Goal: Task Accomplishment & Management: Manage account settings

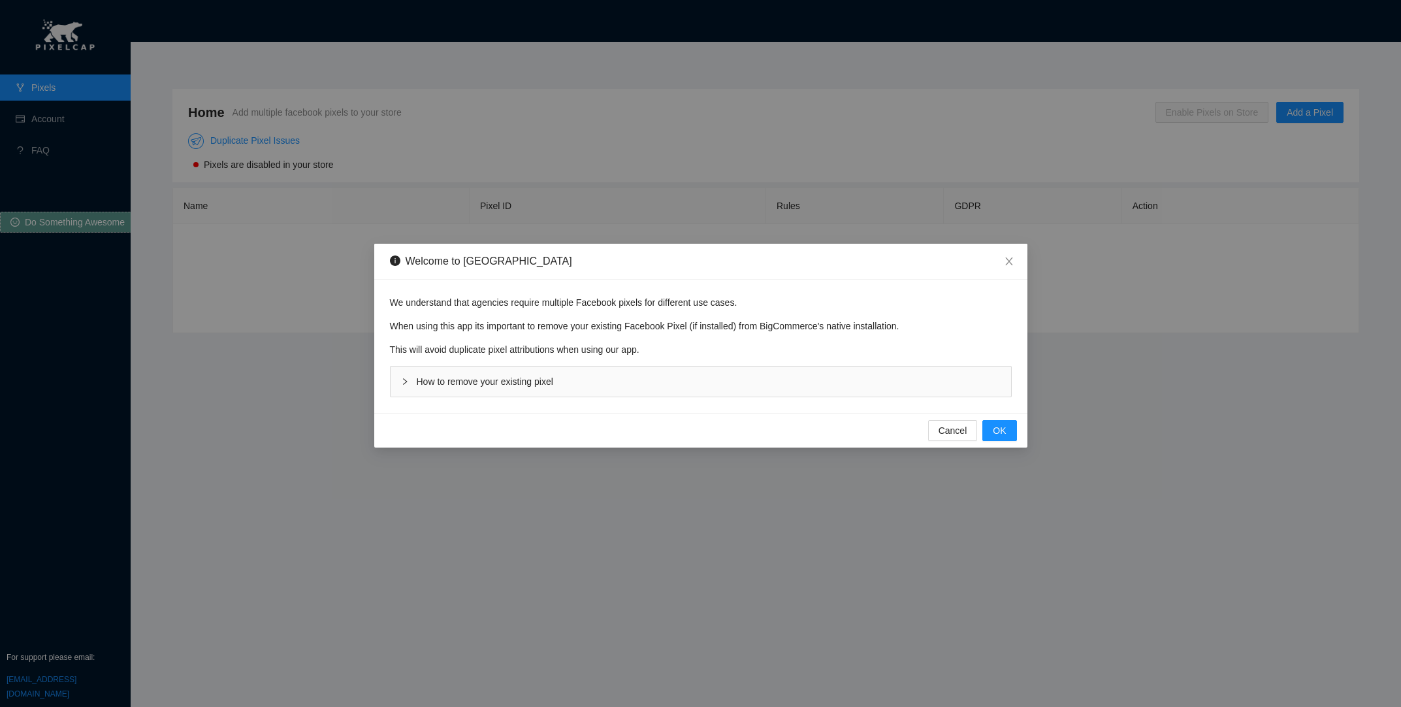
click at [573, 370] on div "How to remove your existing pixel" at bounding box center [701, 381] width 621 height 30
click at [487, 382] on span "How to remove your existing pixel" at bounding box center [485, 381] width 137 height 10
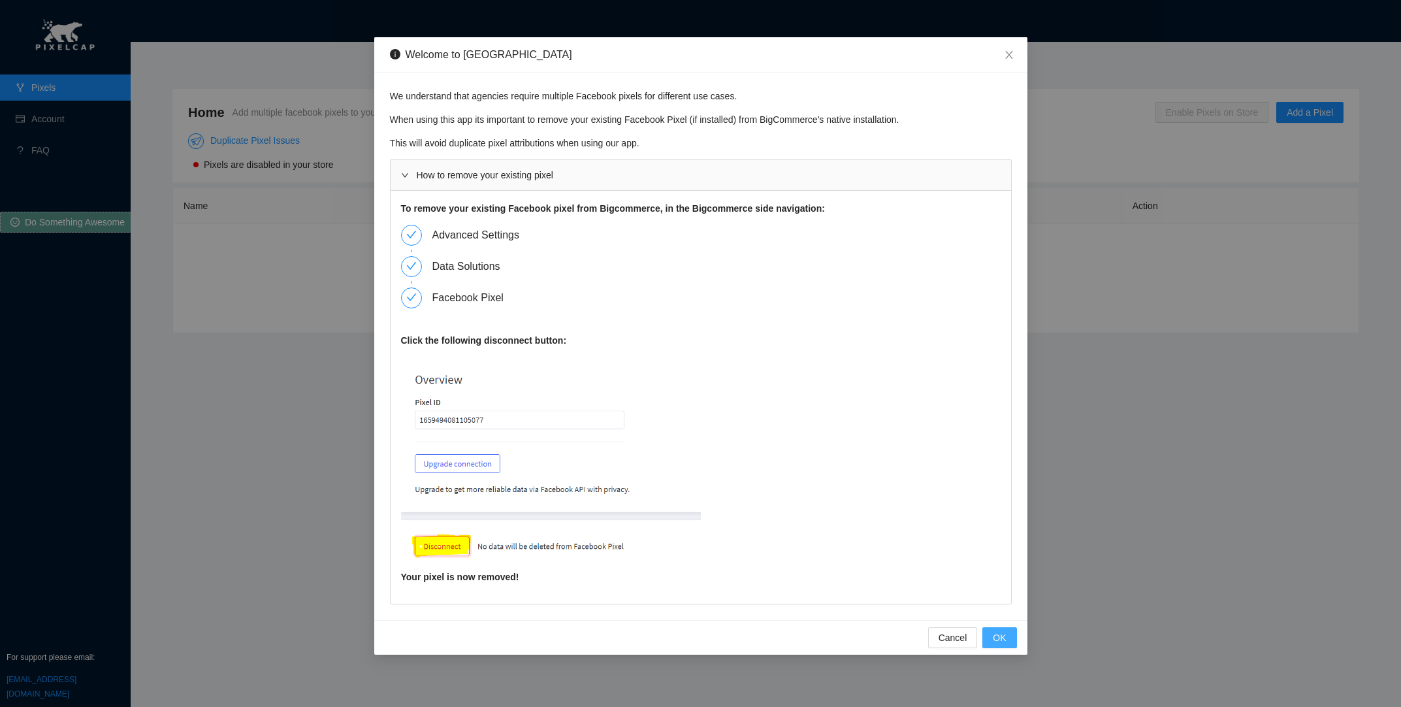
click at [991, 631] on button "OK" at bounding box center [999, 637] width 34 height 21
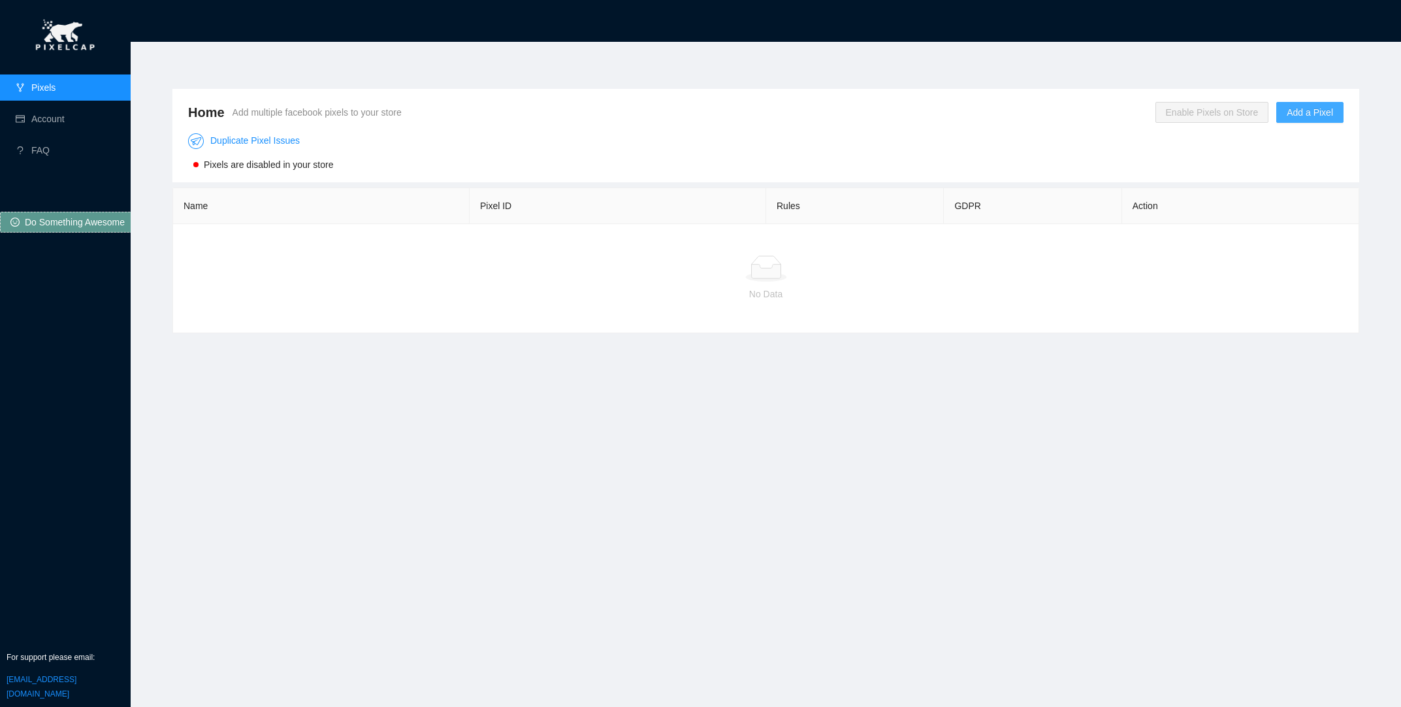
click at [1295, 121] on button "Add a Pixel" at bounding box center [1309, 112] width 67 height 21
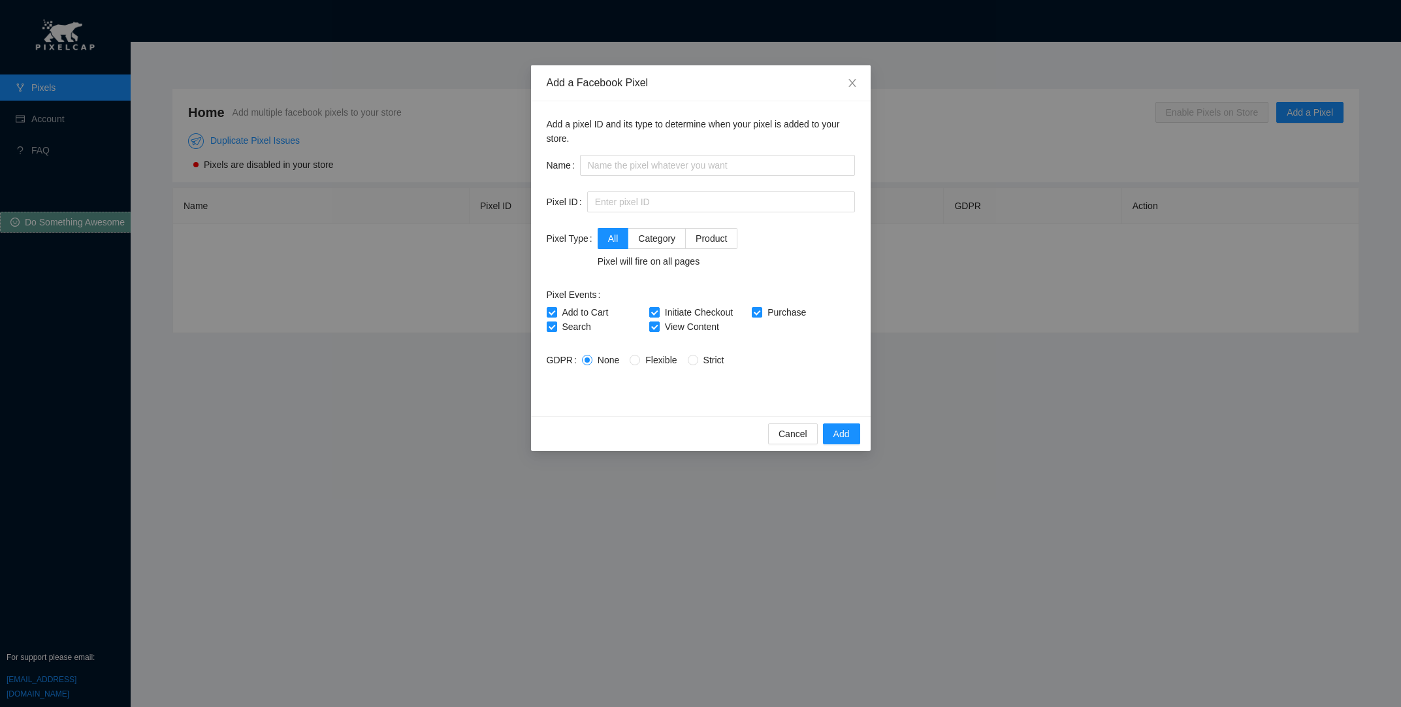
click at [668, 152] on div "Add a pixel ID and its type to determine when your pixel is added to your store…" at bounding box center [701, 258] width 340 height 315
click at [658, 157] on input "text" at bounding box center [717, 165] width 275 height 21
type input "velolcity"
click at [663, 193] on input "text" at bounding box center [721, 201] width 268 height 21
paste input "2419469751019895"
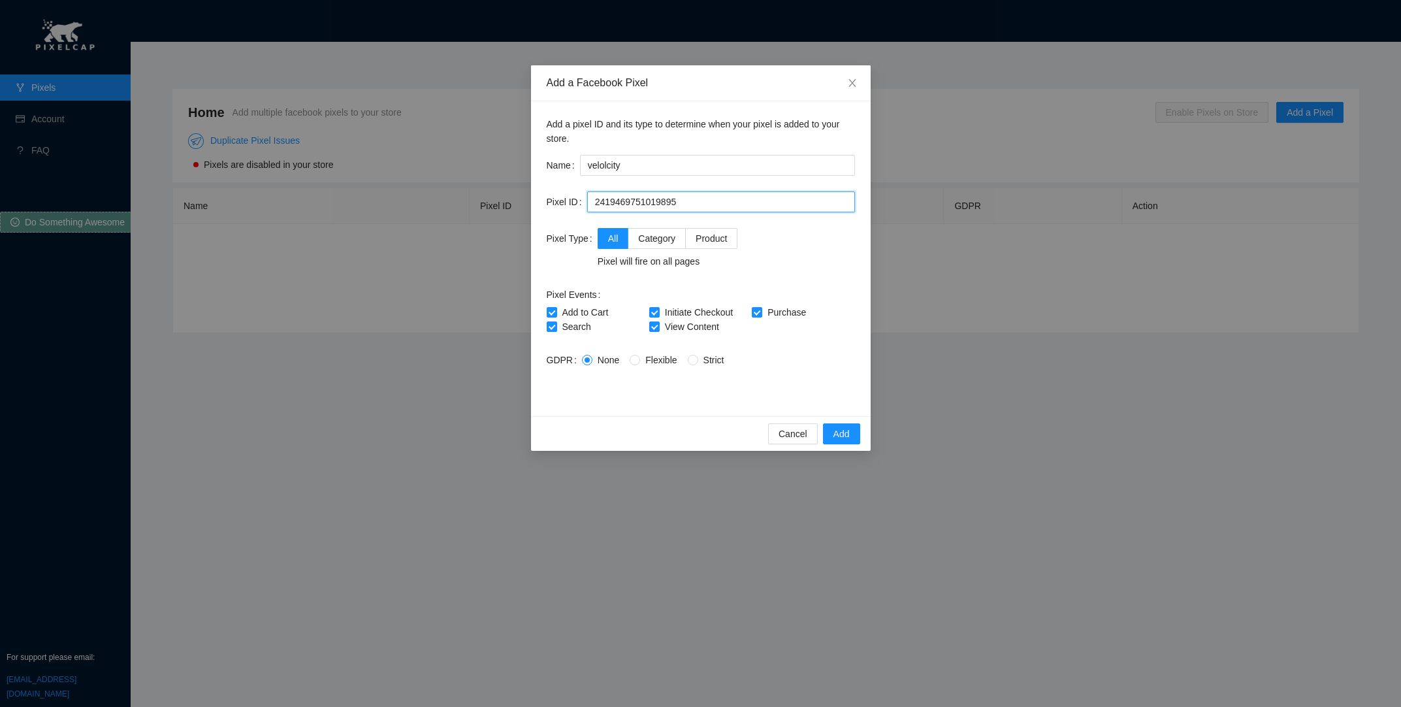
type input "2419469751019895"
click at [636, 393] on form "Name velolcity Pixel ID 2419469751019895 Pixel Type All Category Product Pixel …" at bounding box center [701, 278] width 308 height 246
click at [841, 428] on span "Add" at bounding box center [841, 434] width 16 height 14
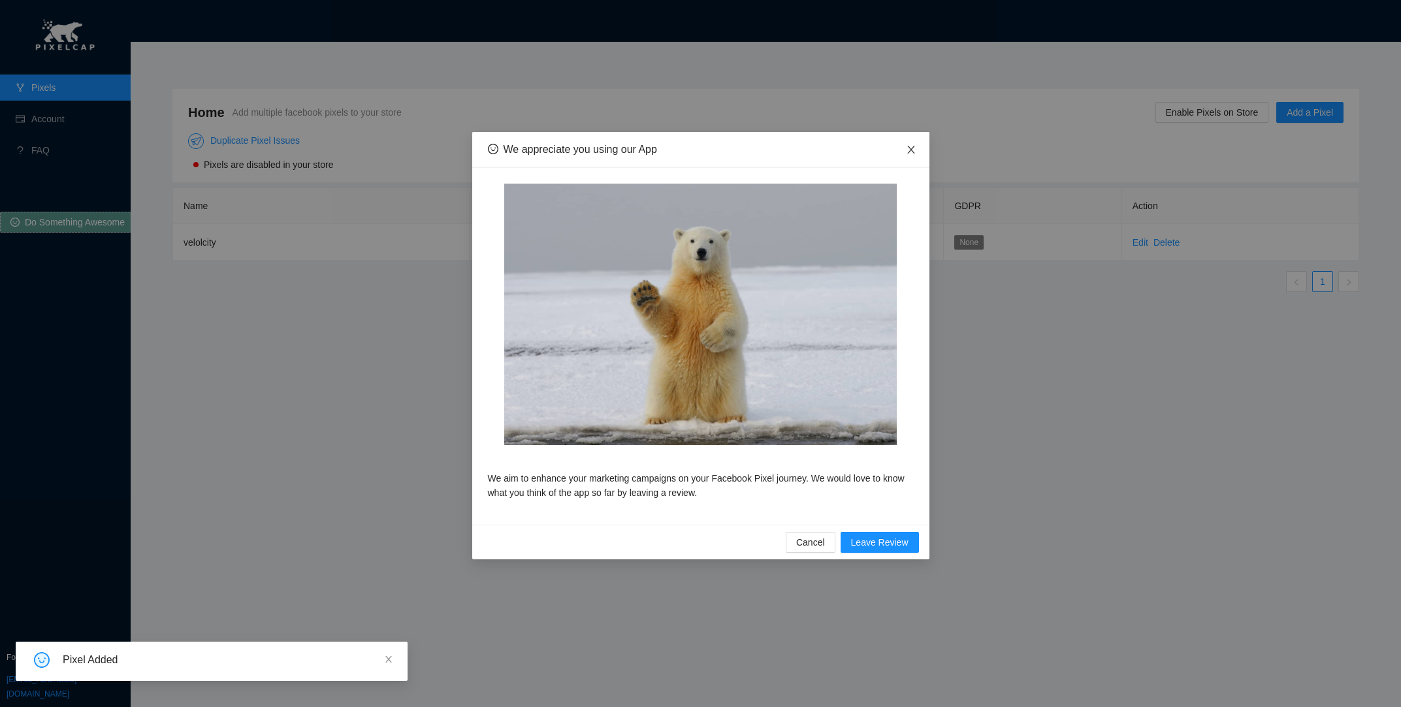
click at [909, 145] on icon "close" at bounding box center [911, 149] width 10 height 10
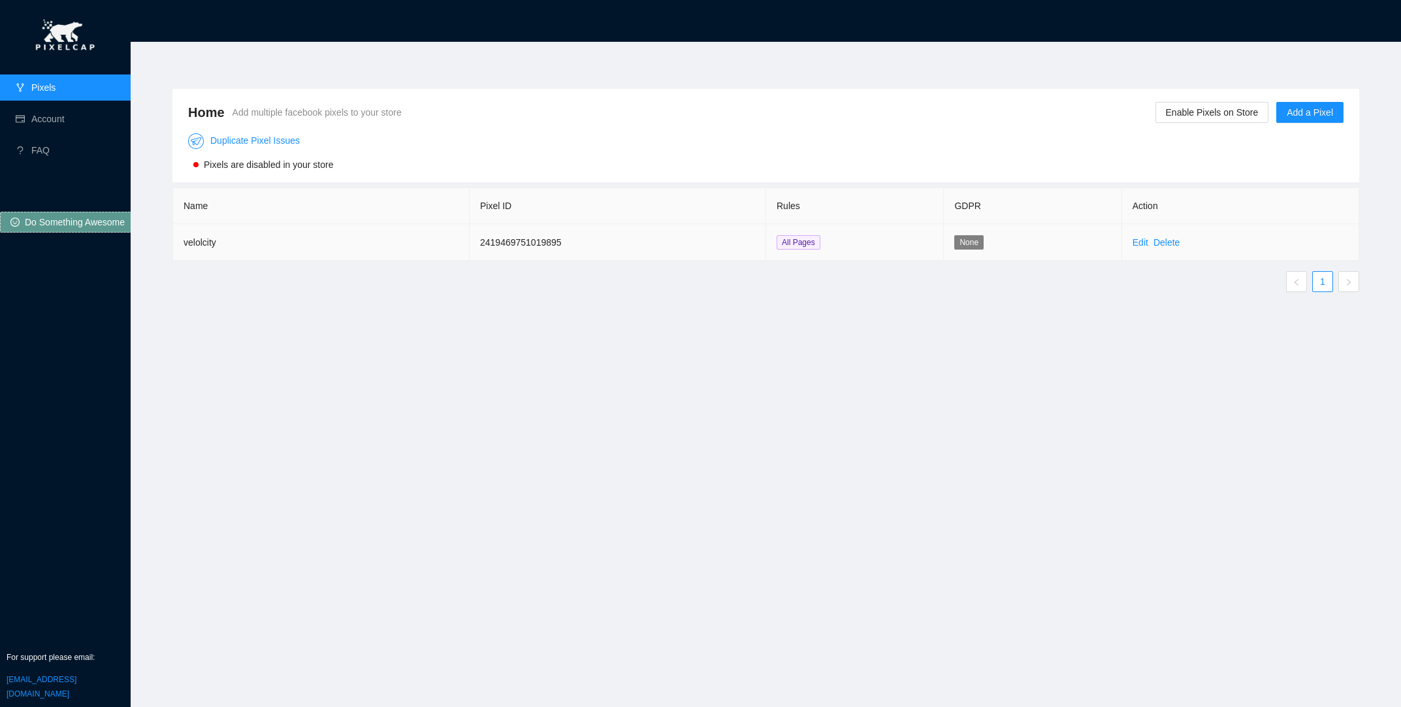
click at [971, 233] on td "None" at bounding box center [1033, 242] width 178 height 37
click at [1140, 242] on link "Edit" at bounding box center [1141, 242] width 16 height 10
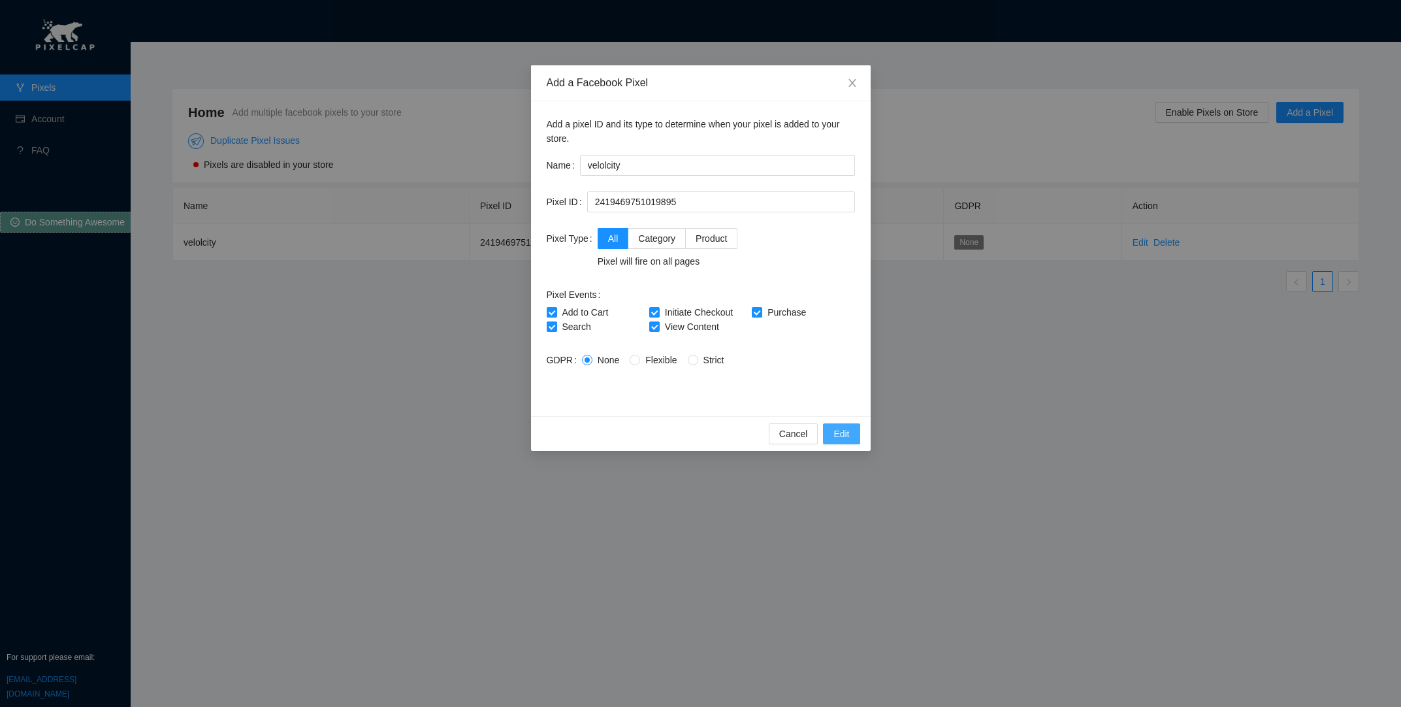
click at [840, 432] on span "Edit" at bounding box center [841, 434] width 16 height 14
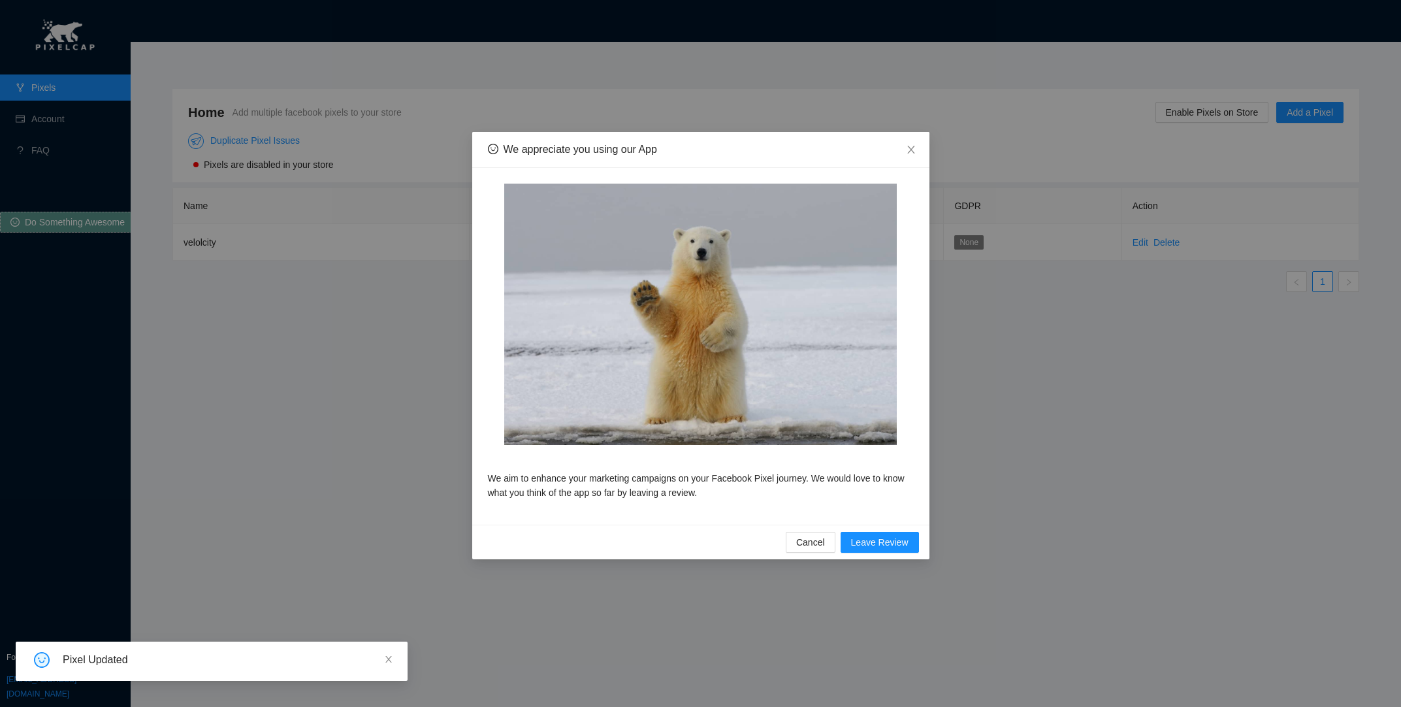
click at [477, 197] on div "We aim to enhance your marketing campaigns on your Facebook Pixel journey. We w…" at bounding box center [700, 346] width 457 height 357
click at [402, 195] on div "We appreciate you using our App We aim to enhance your marketing campaigns on y…" at bounding box center [700, 353] width 1401 height 707
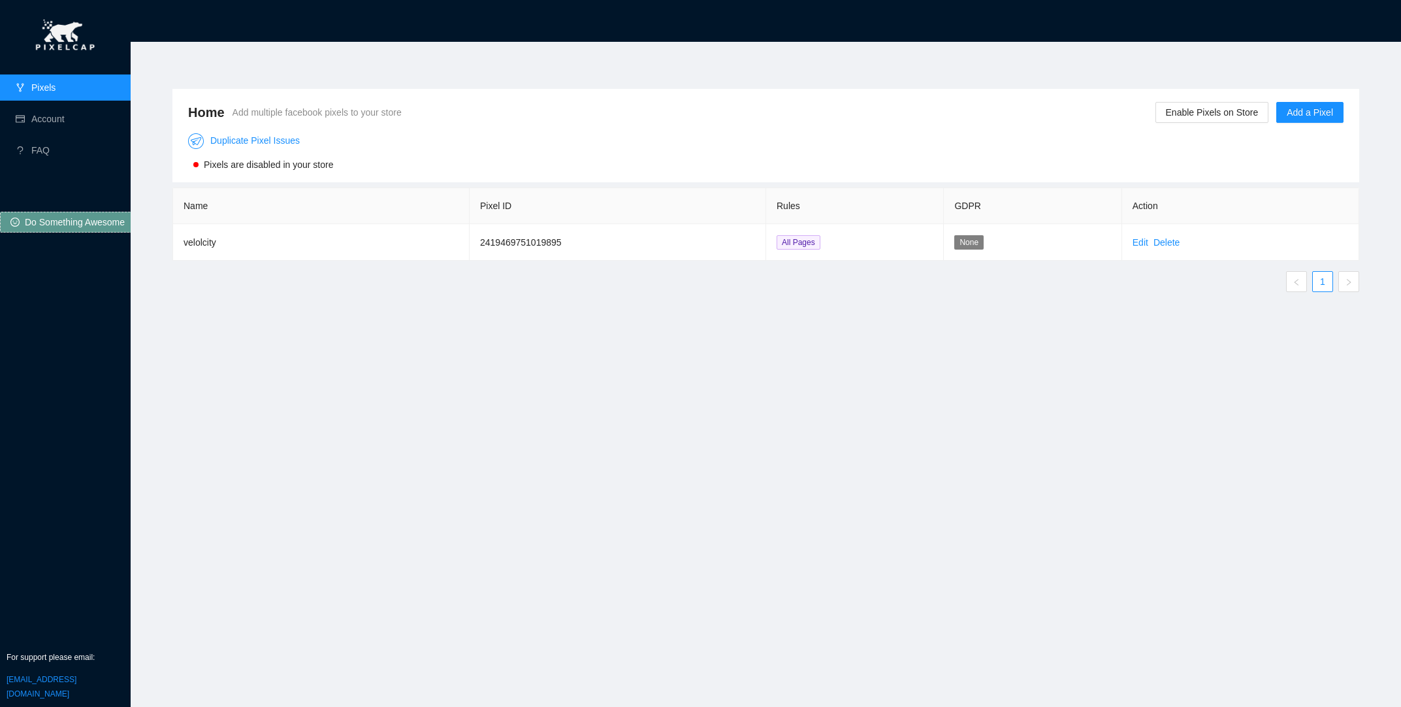
drag, startPoint x: 271, startPoint y: 158, endPoint x: 287, endPoint y: 163, distance: 17.1
click at [271, 162] on span "Pixels are disabled in your store" at bounding box center [268, 164] width 129 height 10
click at [1351, 109] on div "Home Add multiple facebook pixels to your store Enable Pixels on Store Add a Pi…" at bounding box center [765, 135] width 1187 height 93
click at [1215, 108] on span "Enable Pixels on Store" at bounding box center [1212, 112] width 93 height 14
click at [1236, 78] on span "OK" at bounding box center [1240, 74] width 13 height 14
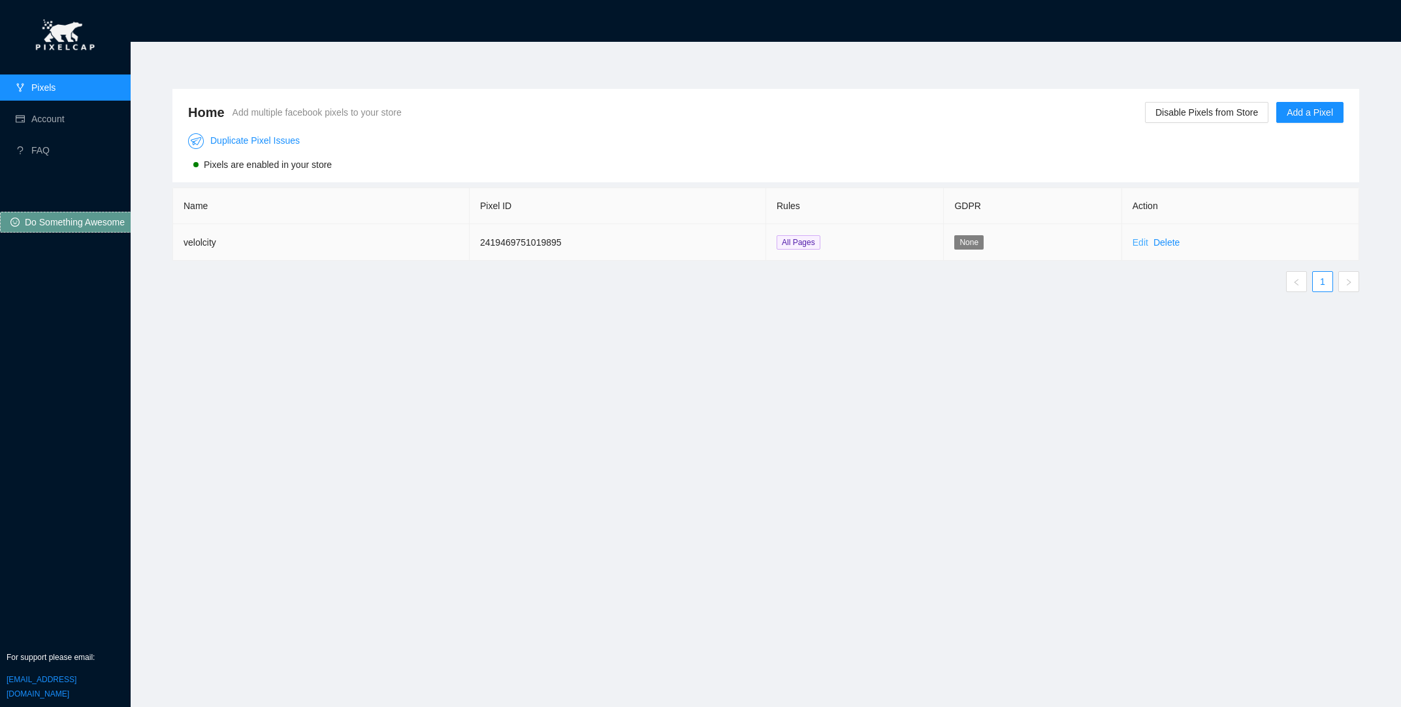
click at [1144, 238] on link "Edit" at bounding box center [1141, 242] width 16 height 10
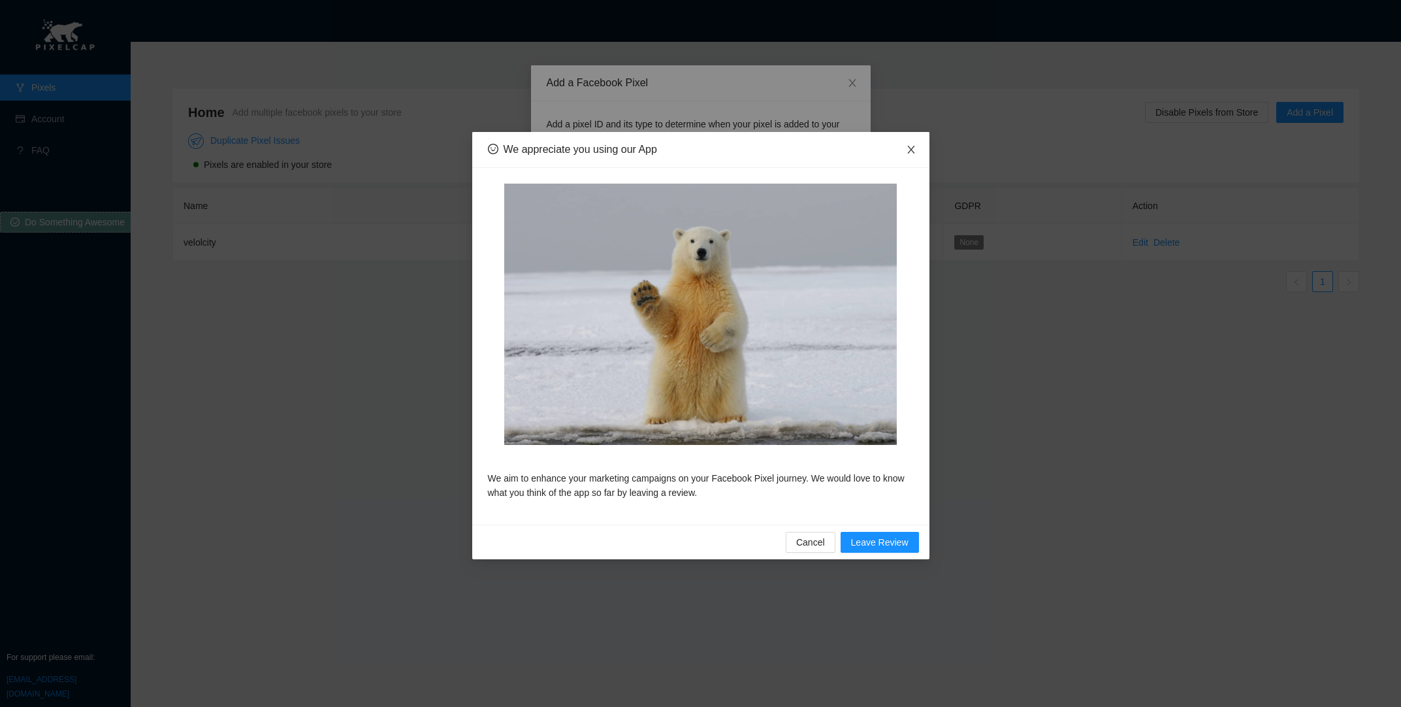
click at [922, 150] on span "Close" at bounding box center [911, 150] width 37 height 37
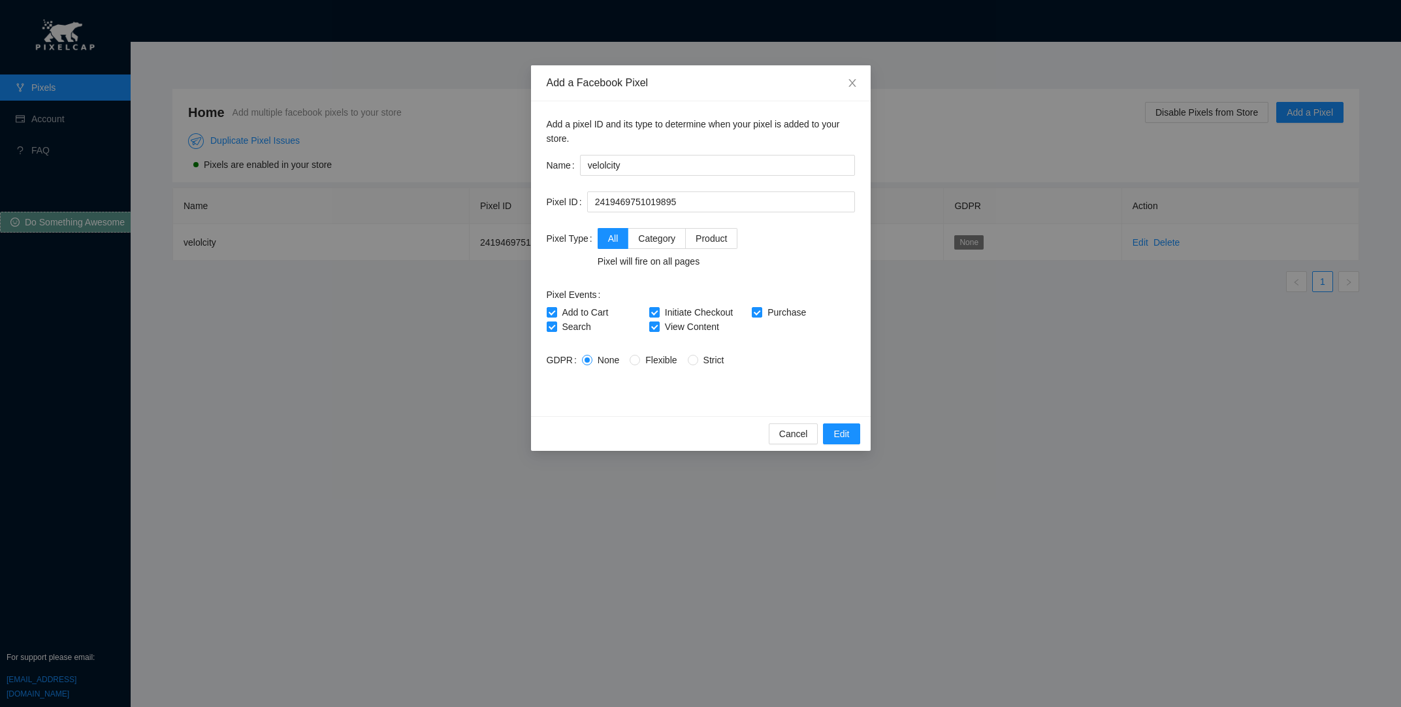
click at [558, 363] on label "GDPR" at bounding box center [564, 359] width 35 height 21
click at [698, 360] on span "Strict" at bounding box center [713, 360] width 31 height 10
click at [696, 360] on input "Strict" at bounding box center [692, 359] width 9 height 9
radio input "true"
radio input "false"
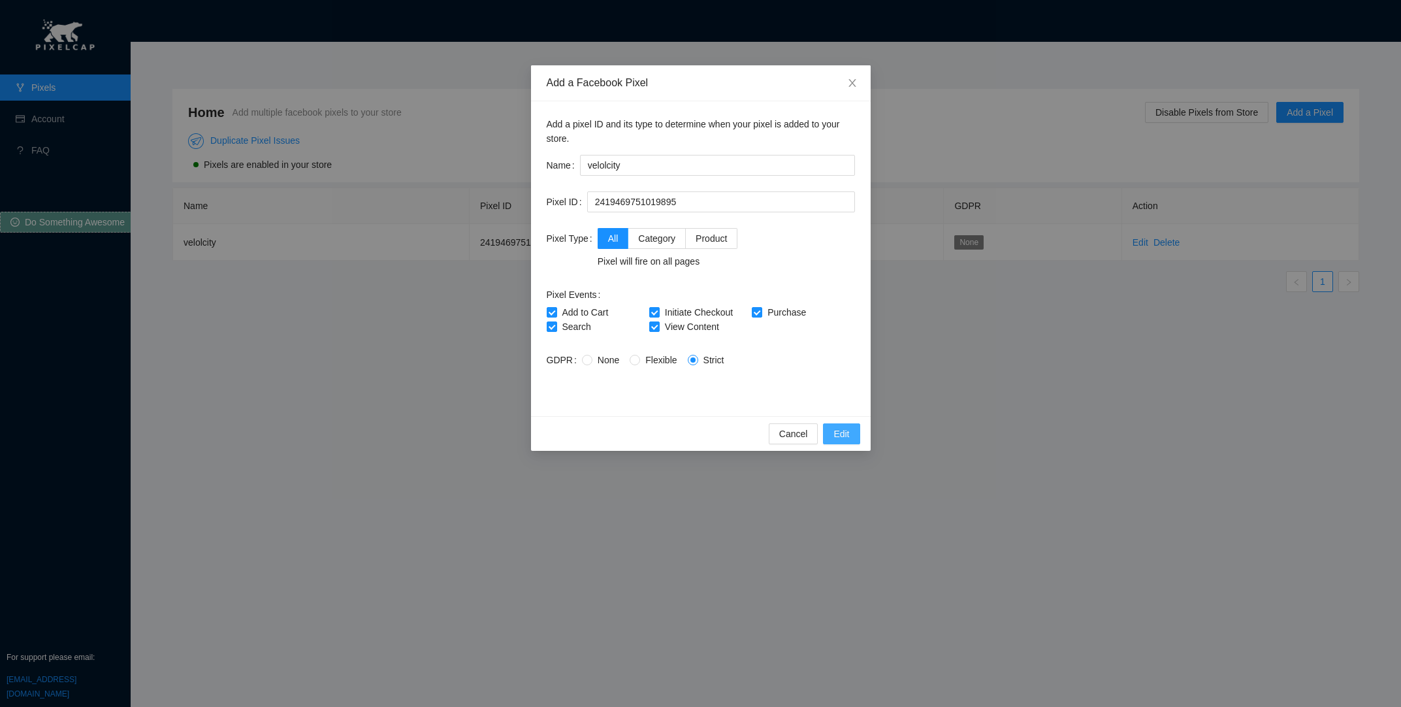
click at [831, 442] on button "Edit" at bounding box center [841, 433] width 37 height 21
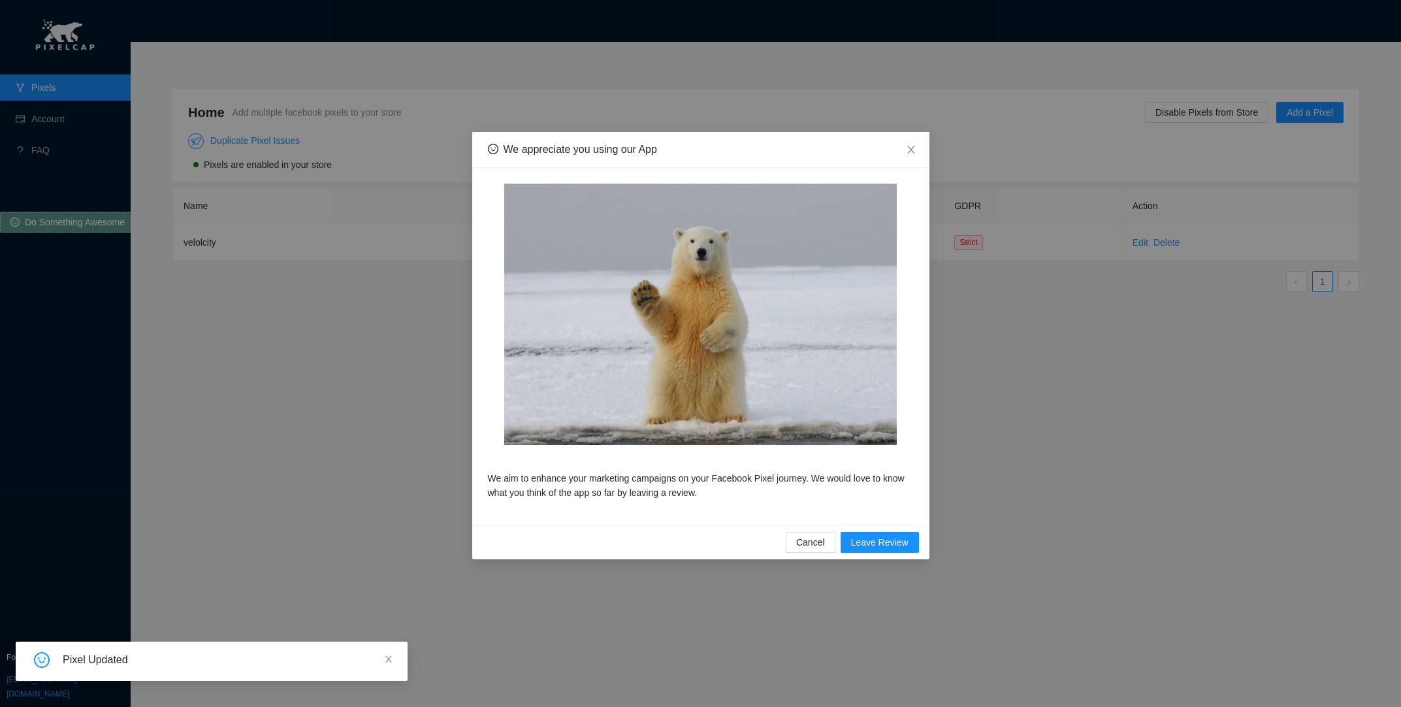
click at [1143, 245] on div "We appreciate you using our App We aim to enhance your marketing campaigns on y…" at bounding box center [700, 353] width 1401 height 707
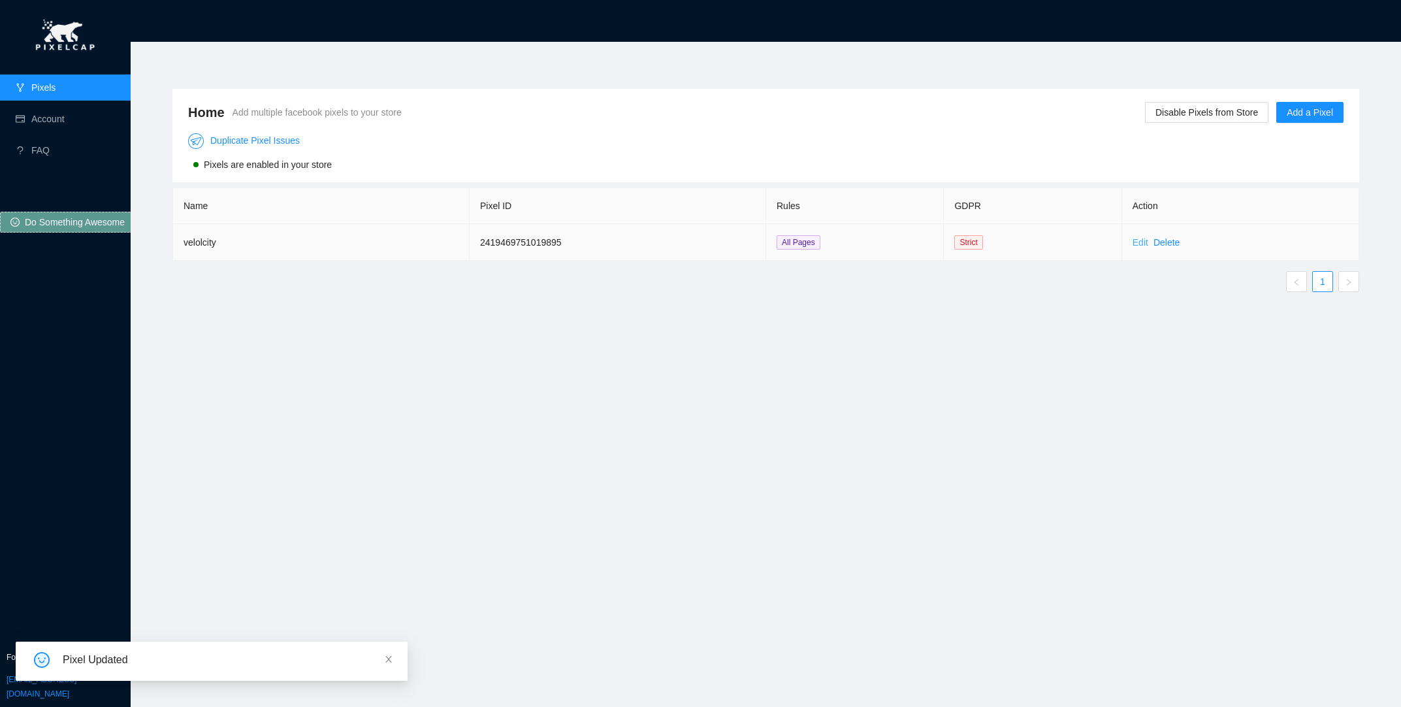
click at [1147, 240] on link "Edit" at bounding box center [1141, 242] width 16 height 10
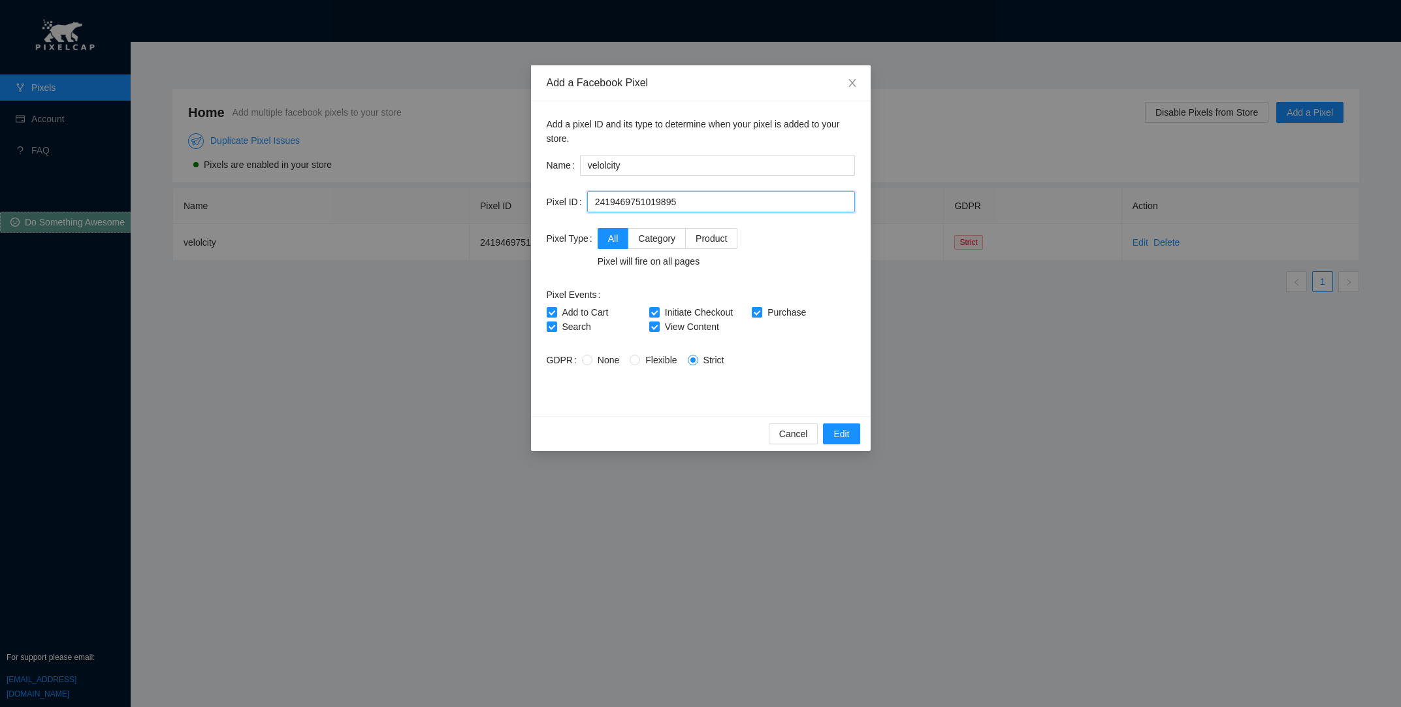
click at [735, 202] on input "2419469751019895" at bounding box center [721, 201] width 268 height 21
click at [844, 88] on span "Close" at bounding box center [852, 83] width 37 height 37
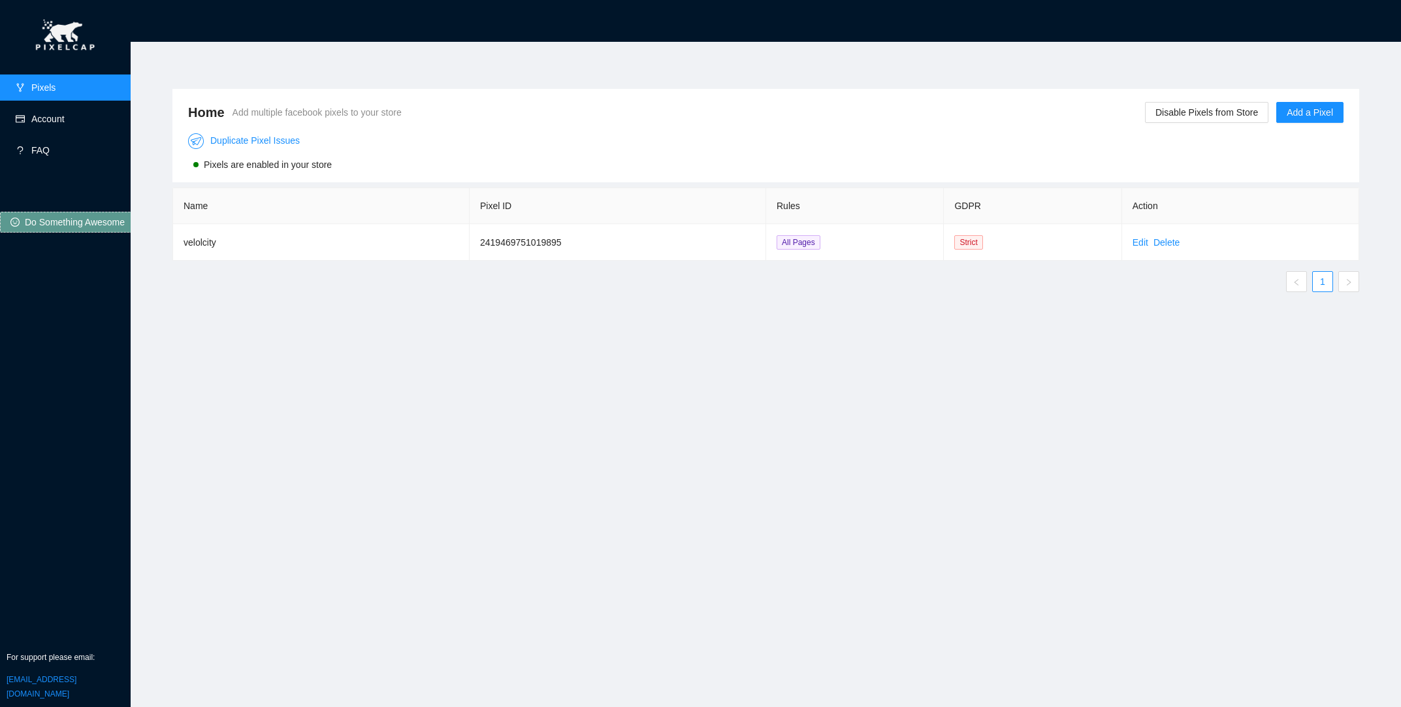
click at [31, 145] on link "FAQ" at bounding box center [40, 150] width 18 height 10
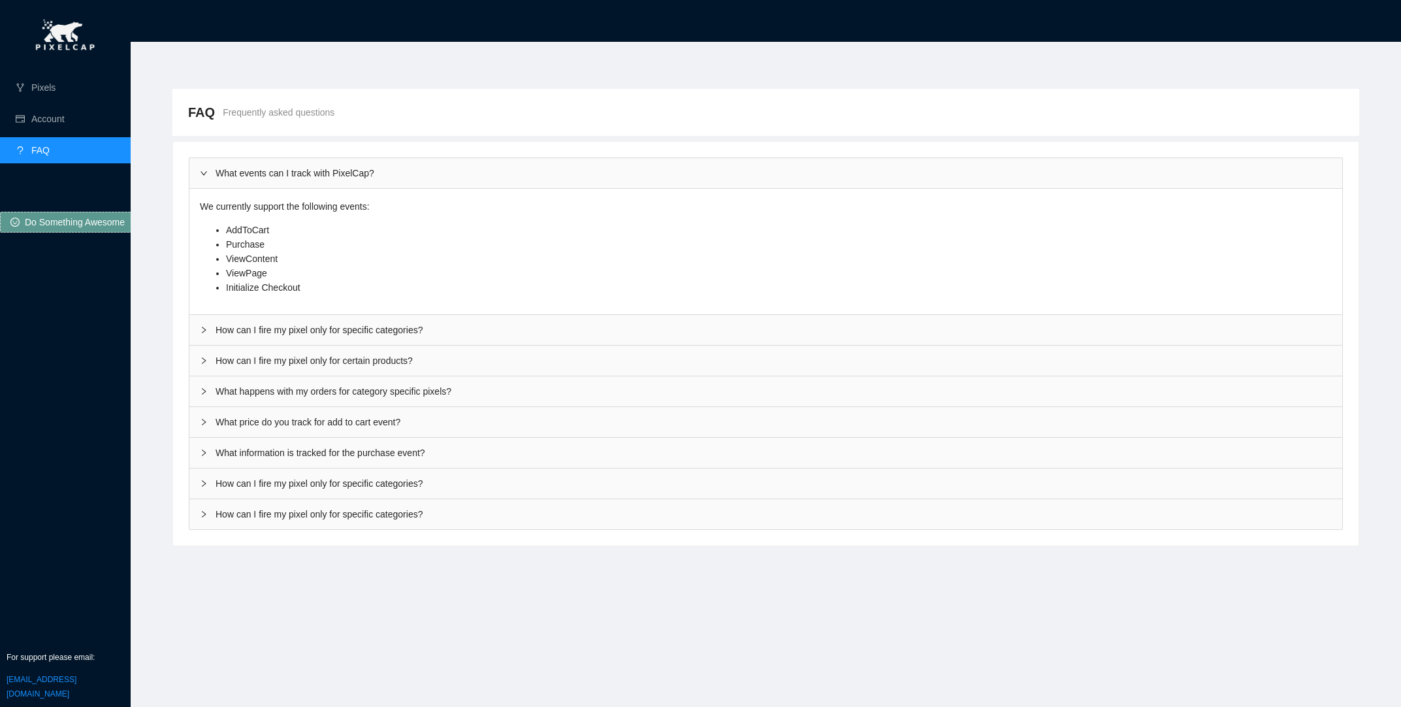
click at [364, 529] on div "How can I fire my pixel only for specific categories?" at bounding box center [765, 514] width 1153 height 30
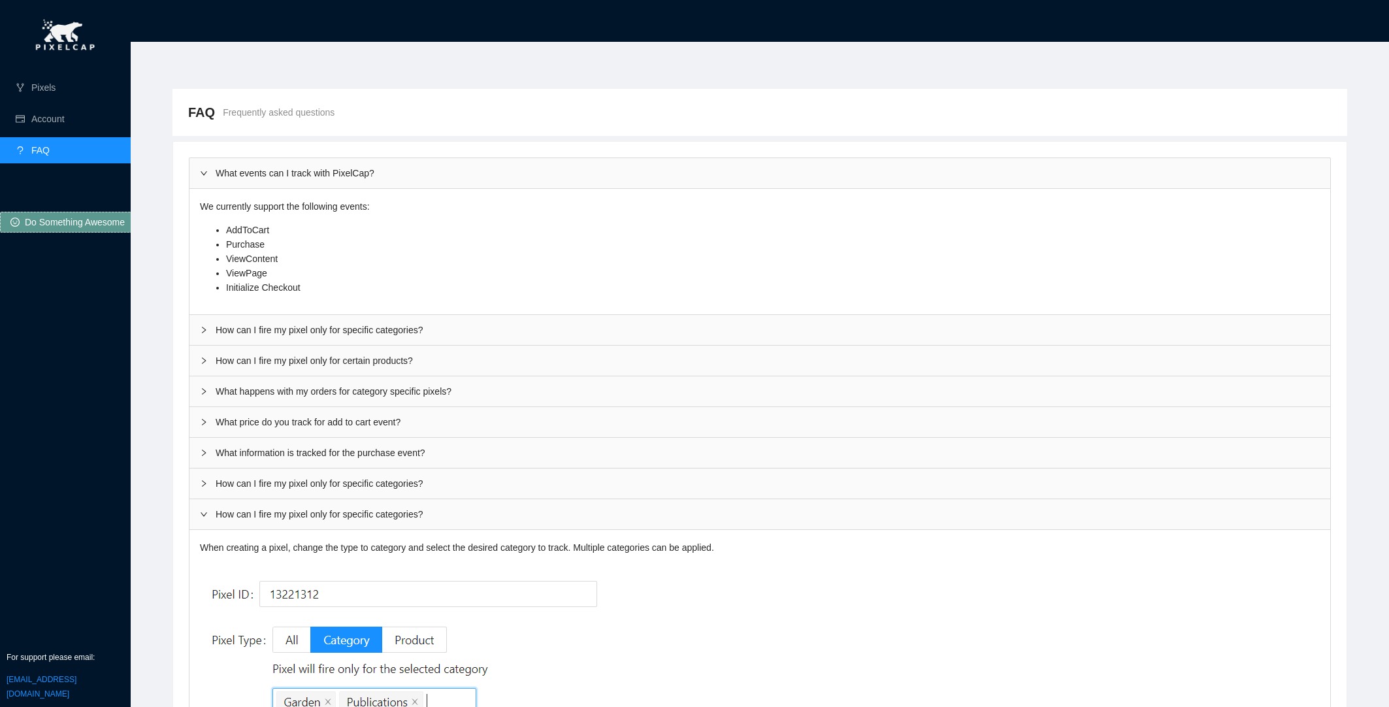
scroll to position [60, 0]
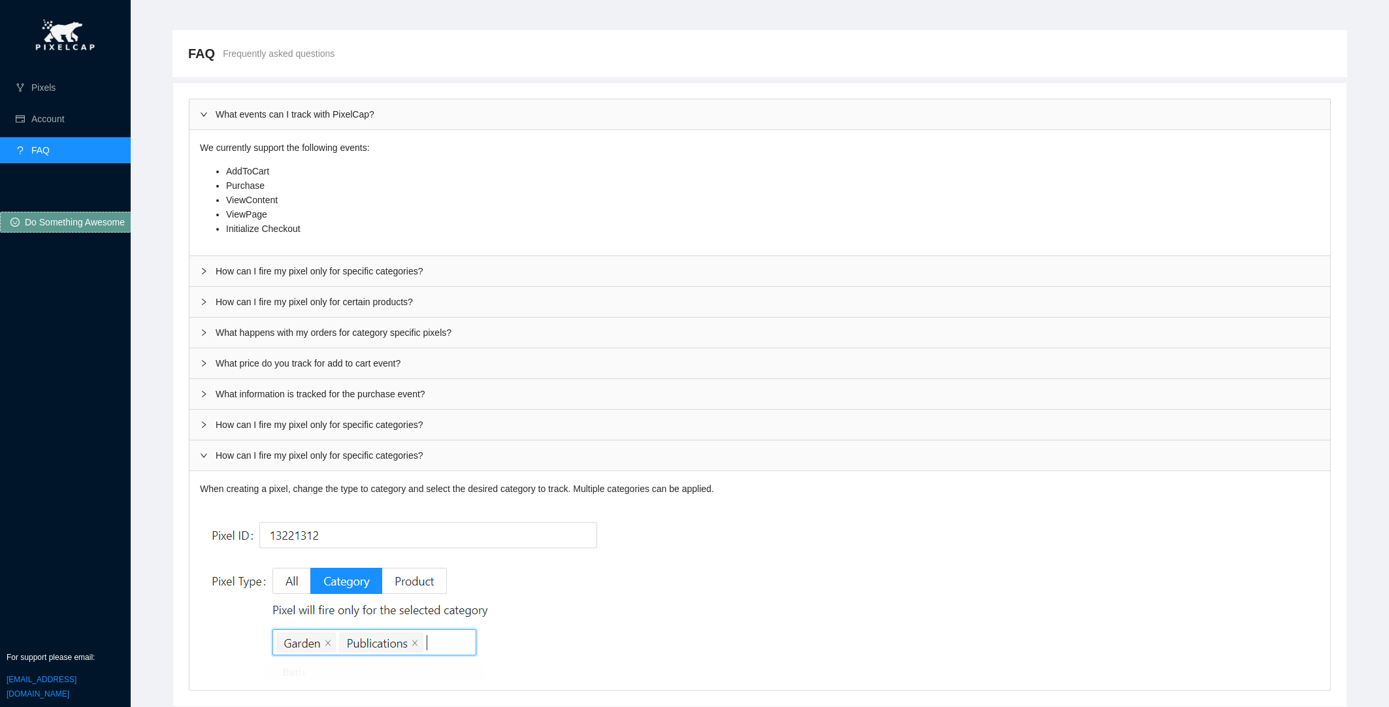
click at [276, 361] on div "What price do you track for add to cart event?" at bounding box center [759, 363] width 1140 height 30
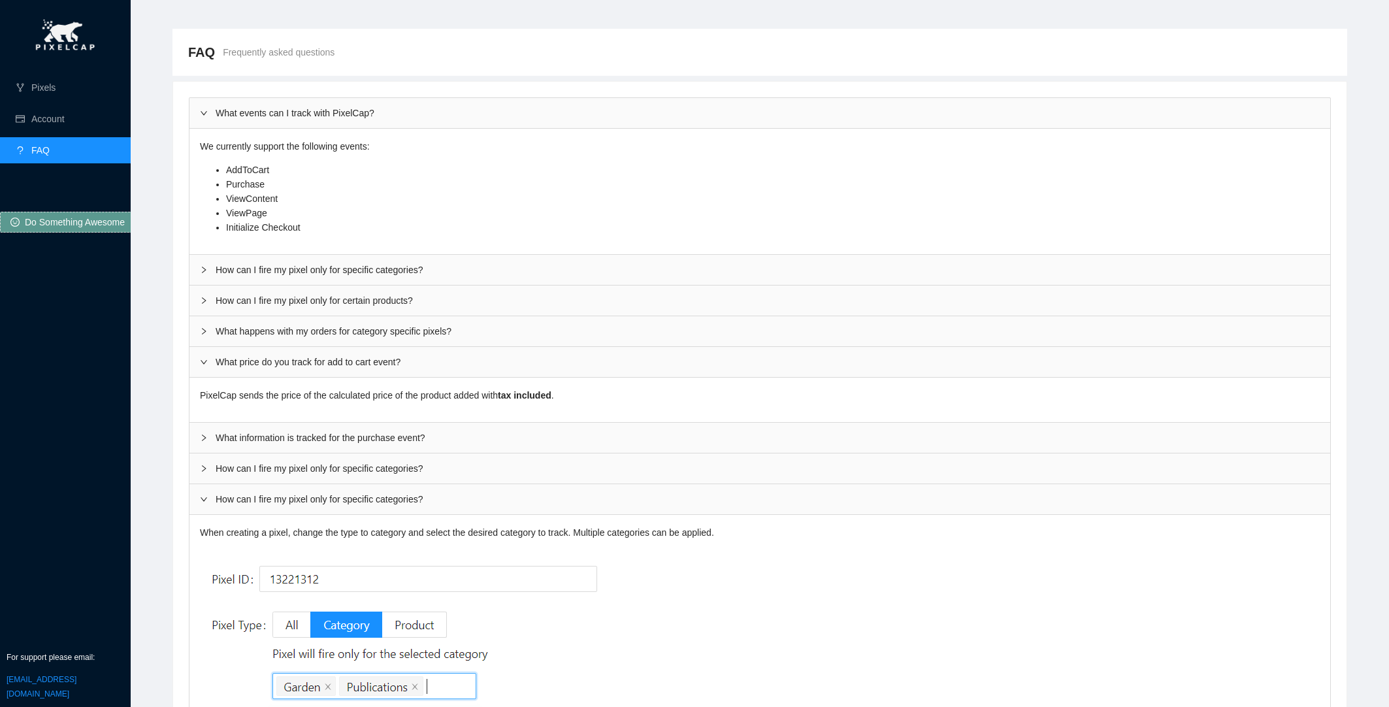
click at [275, 338] on div "What happens with my orders for category specific pixels?" at bounding box center [759, 331] width 1140 height 30
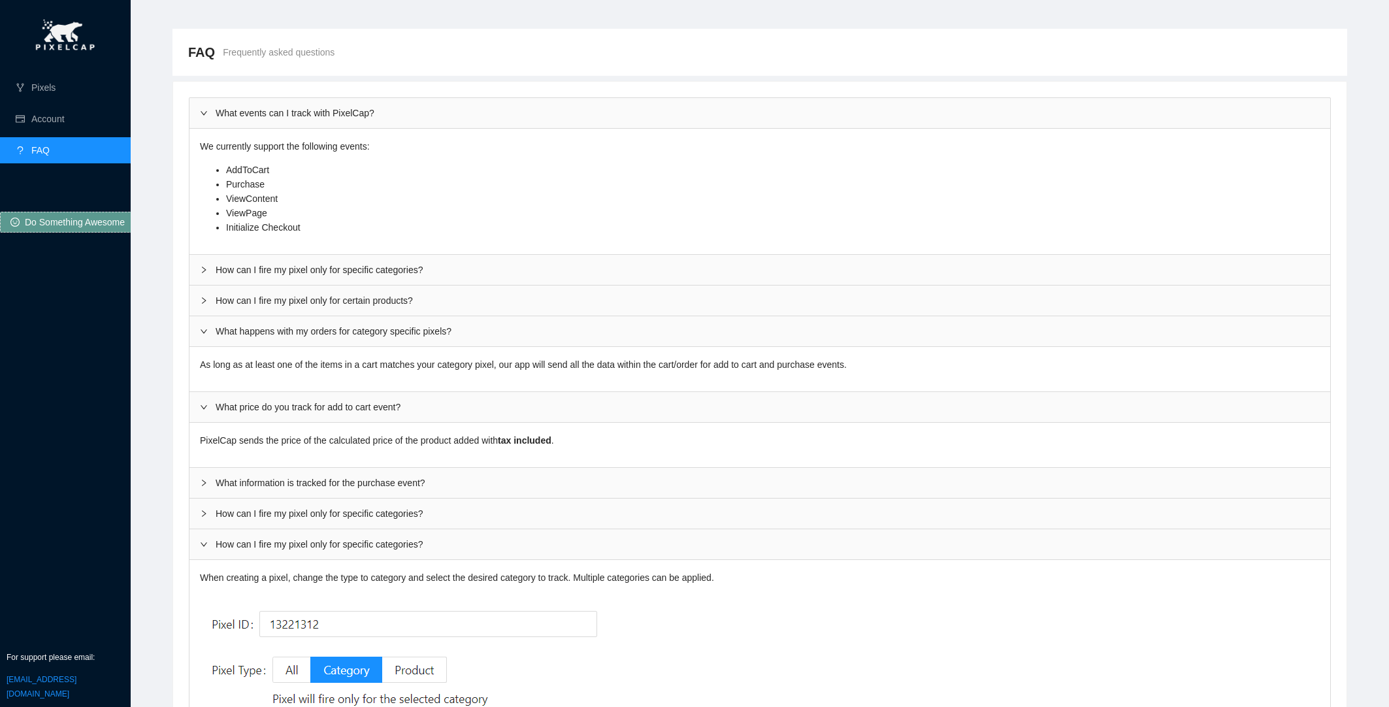
click at [270, 306] on div "How can I fire my pixel only for certain products?" at bounding box center [759, 300] width 1140 height 30
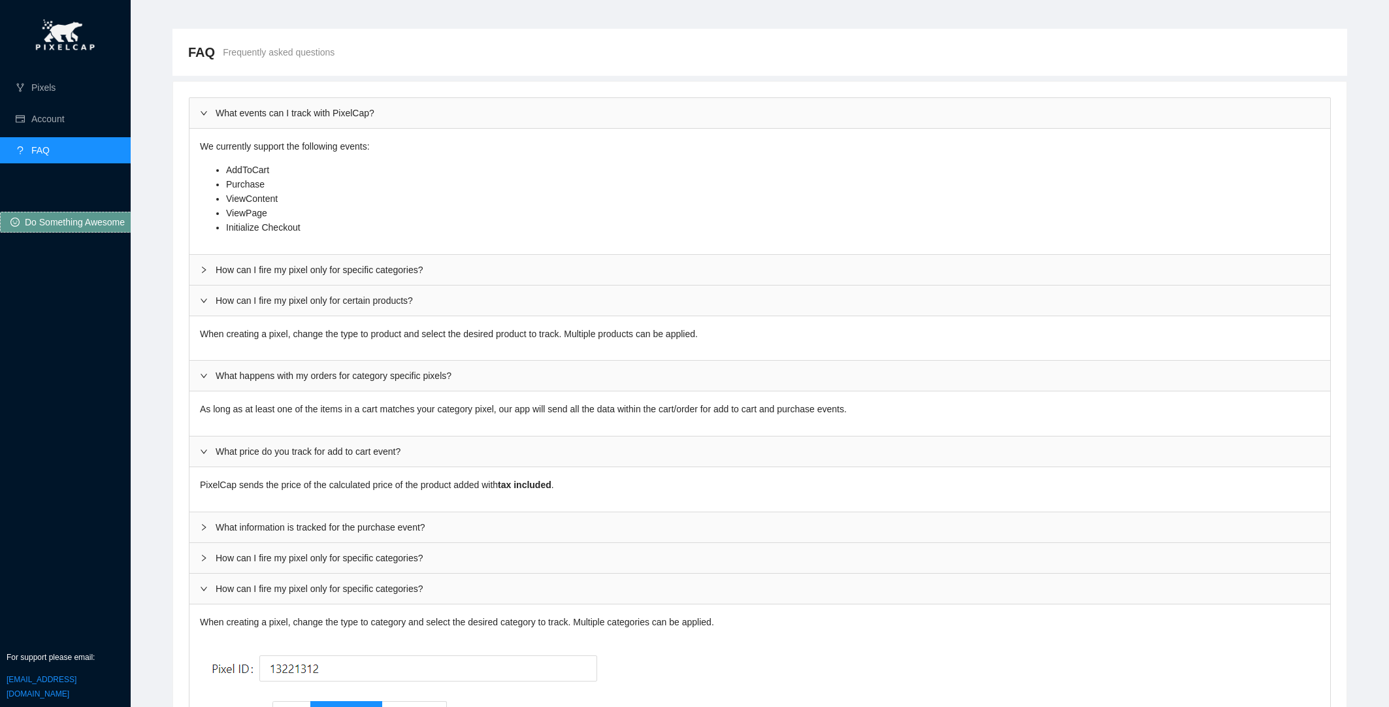
click at [260, 268] on div "How can I fire my pixel only for specific categories?" at bounding box center [759, 270] width 1140 height 30
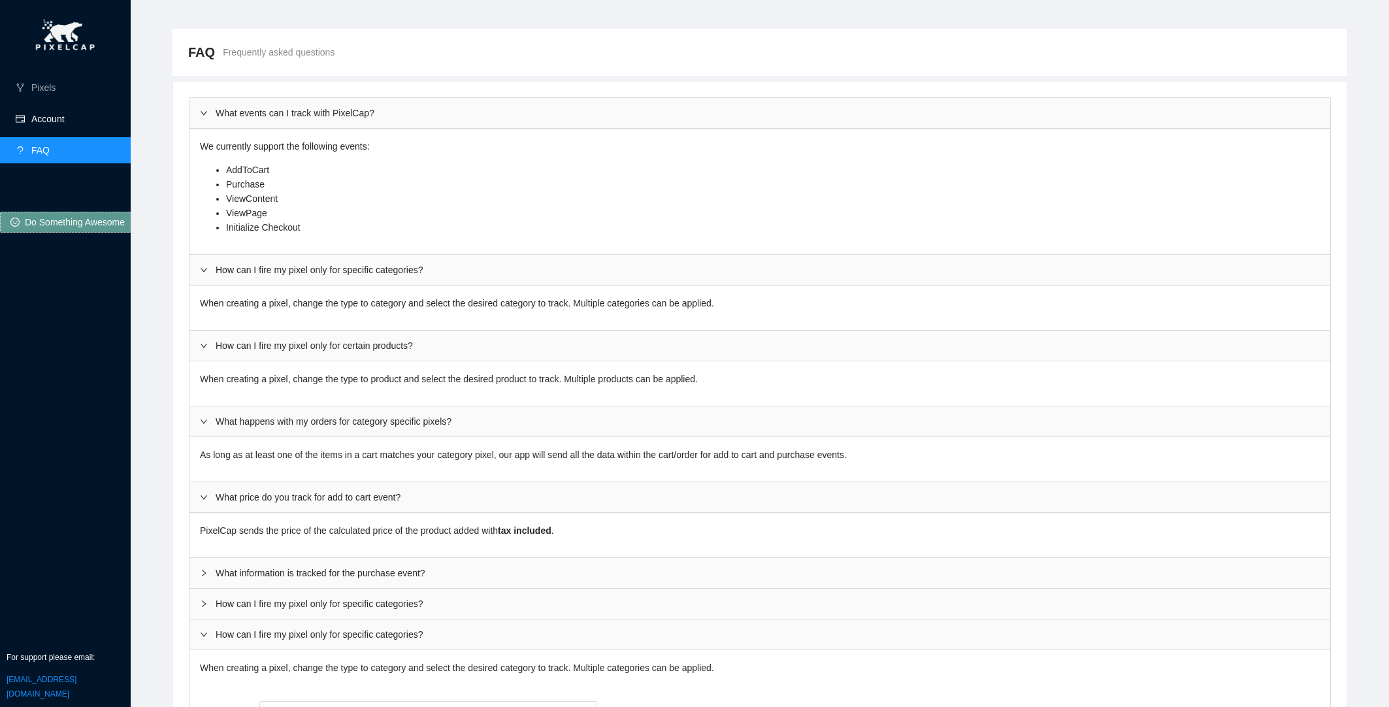
click at [48, 114] on link "Account" at bounding box center [47, 119] width 33 height 10
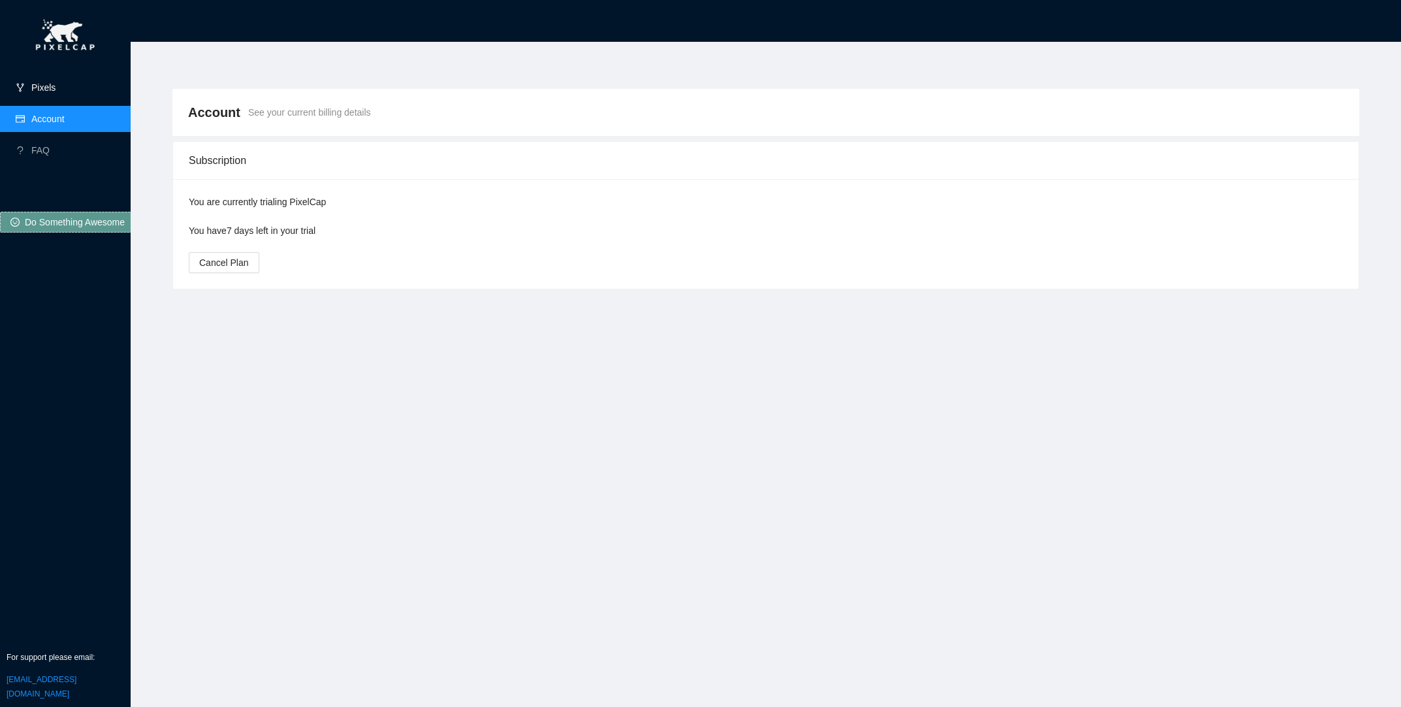
click at [43, 93] on link "Pixels" at bounding box center [43, 87] width 24 height 10
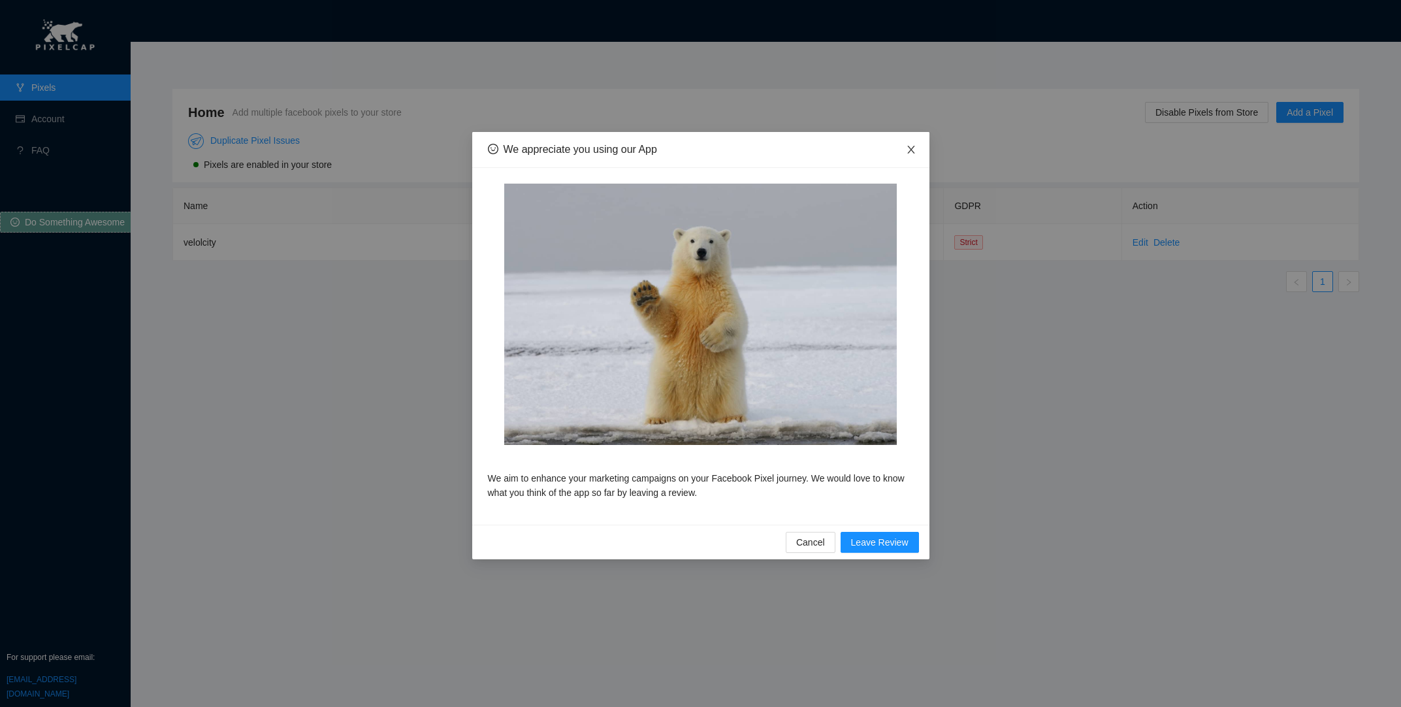
drag, startPoint x: 923, startPoint y: 145, endPoint x: 909, endPoint y: 145, distance: 13.7
click at [920, 146] on span "Close" at bounding box center [911, 150] width 37 height 37
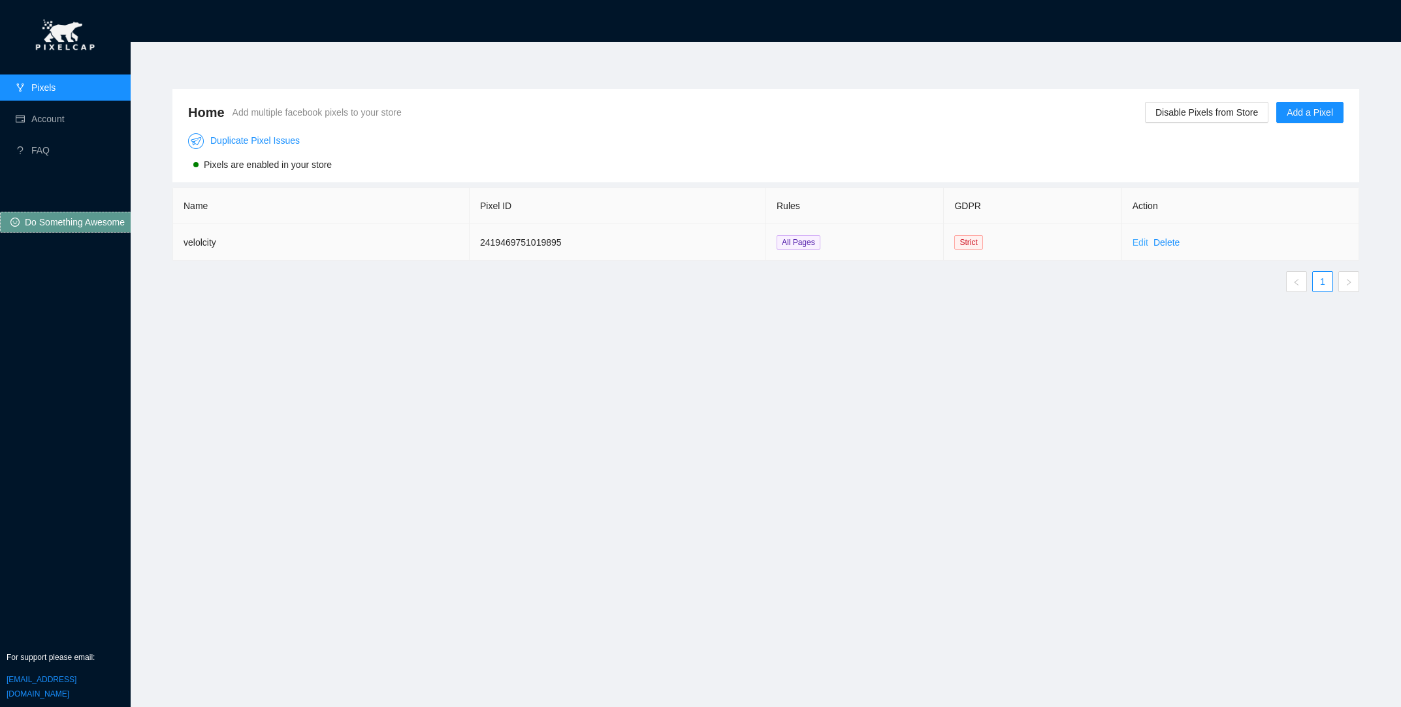
click at [1138, 242] on link "Edit" at bounding box center [1141, 242] width 16 height 10
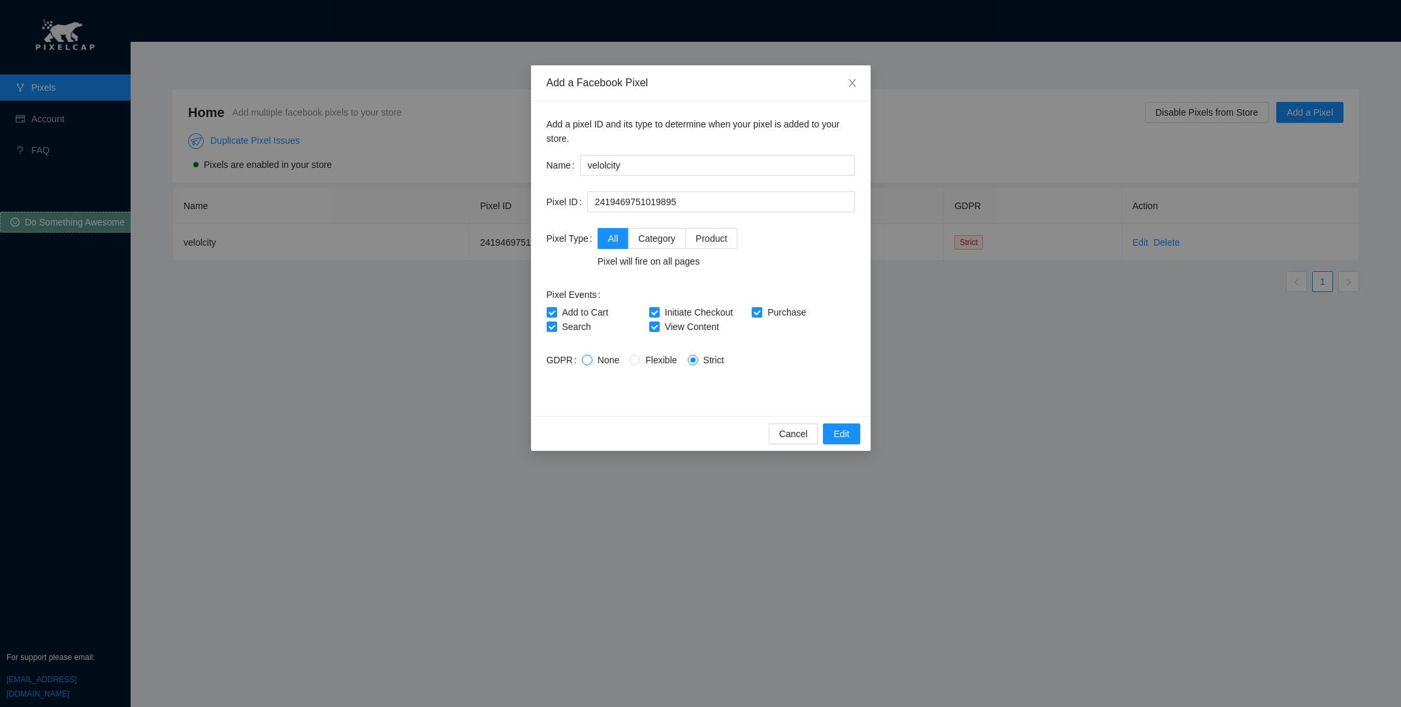
click at [583, 359] on input "None" at bounding box center [586, 359] width 9 height 9
radio input "true"
radio input "false"
drag, startPoint x: 591, startPoint y: 199, endPoint x: 575, endPoint y: 203, distance: 16.8
click at [556, 204] on div "Pixel ID 2419469751019895" at bounding box center [701, 201] width 308 height 21
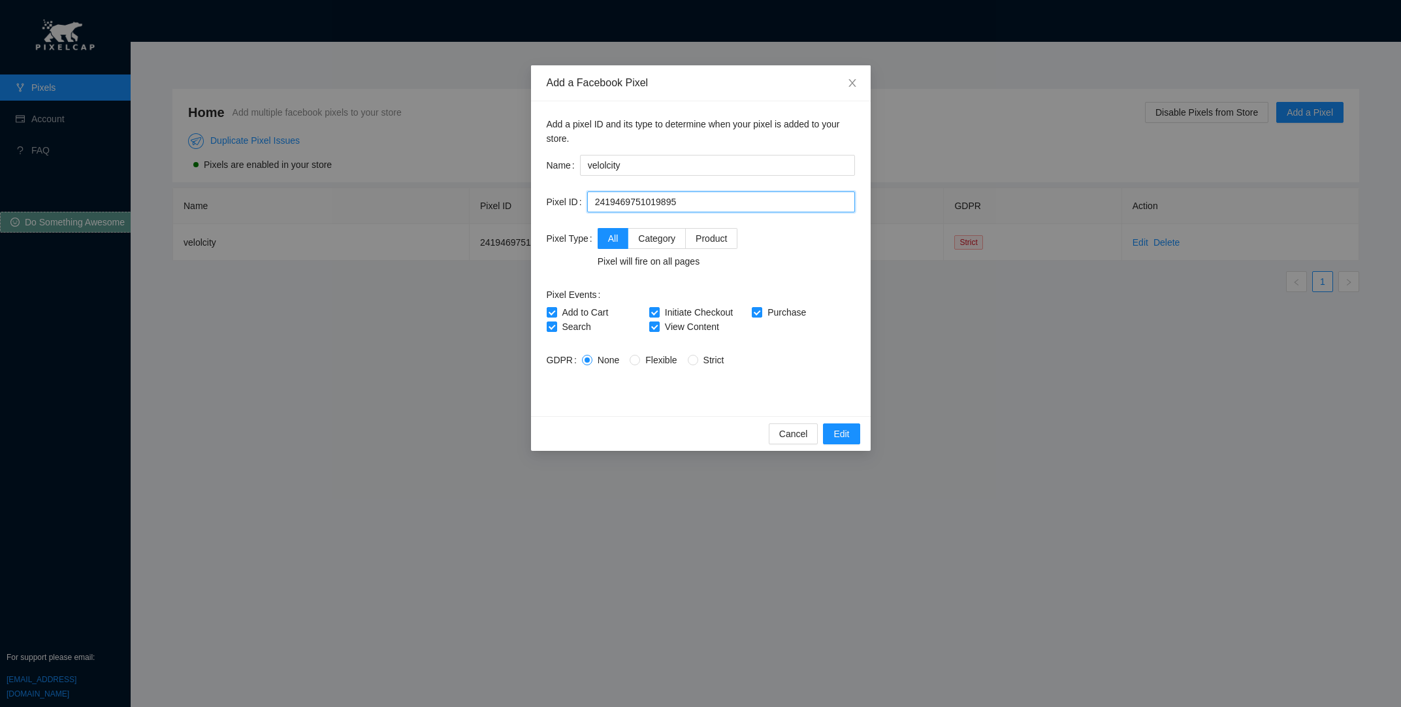
click at [729, 197] on input "2419469751019895" at bounding box center [721, 201] width 268 height 21
click at [844, 436] on span "Edit" at bounding box center [841, 434] width 16 height 14
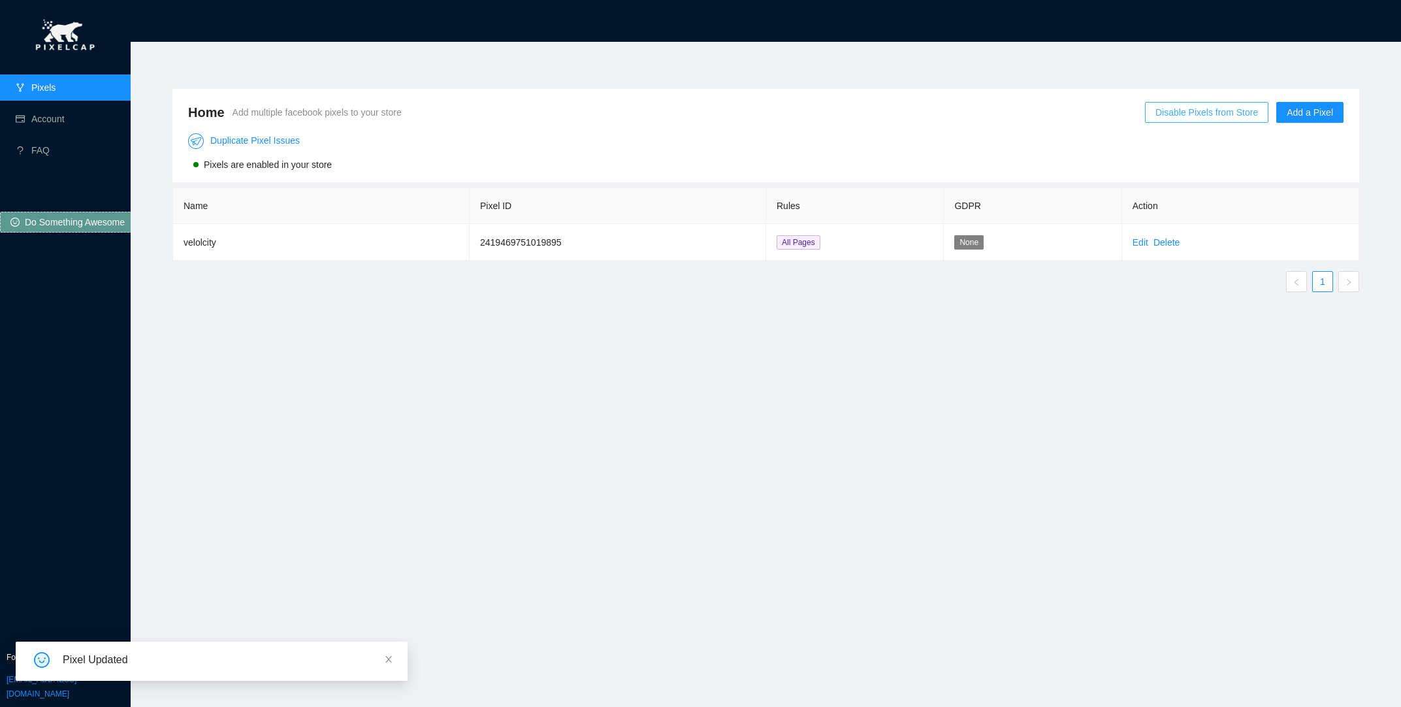
click at [1255, 109] on span "Disable Pixels from Store" at bounding box center [1206, 112] width 103 height 14
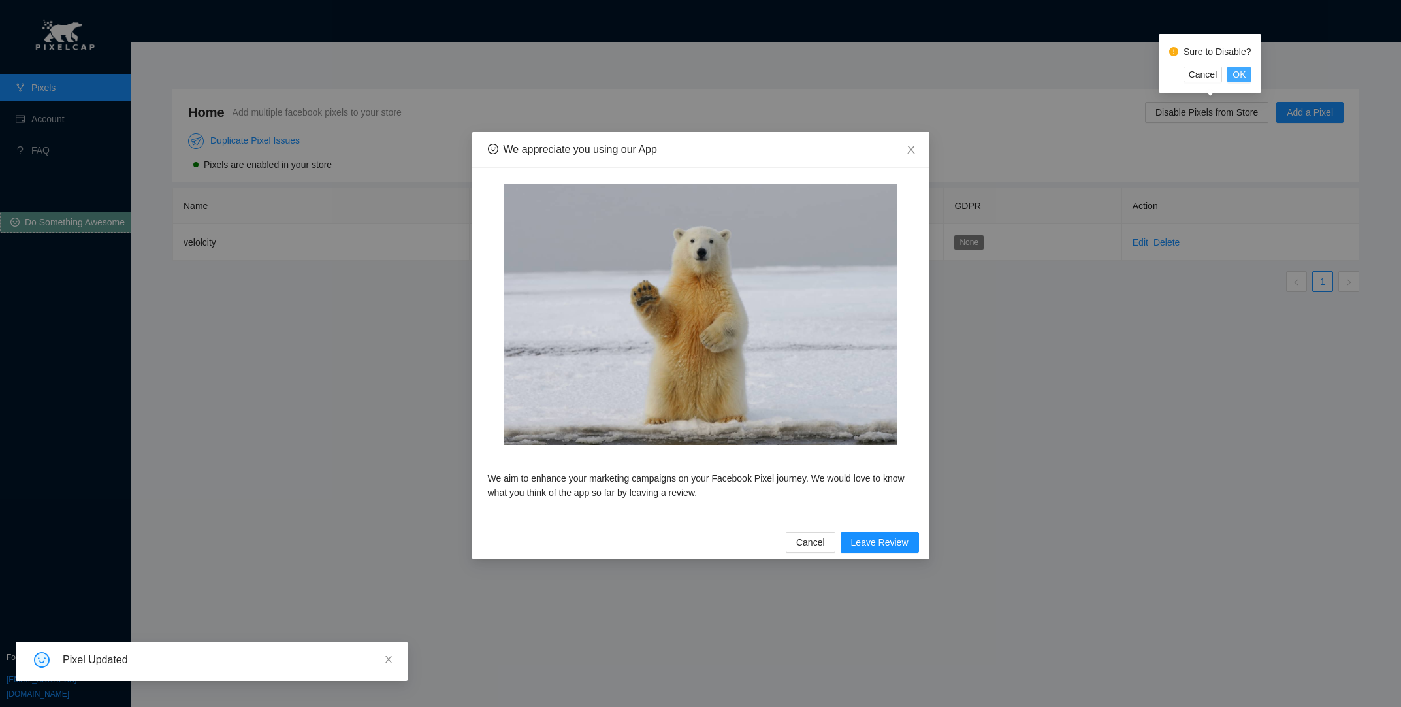
click at [1240, 67] on span "OK" at bounding box center [1239, 74] width 13 height 14
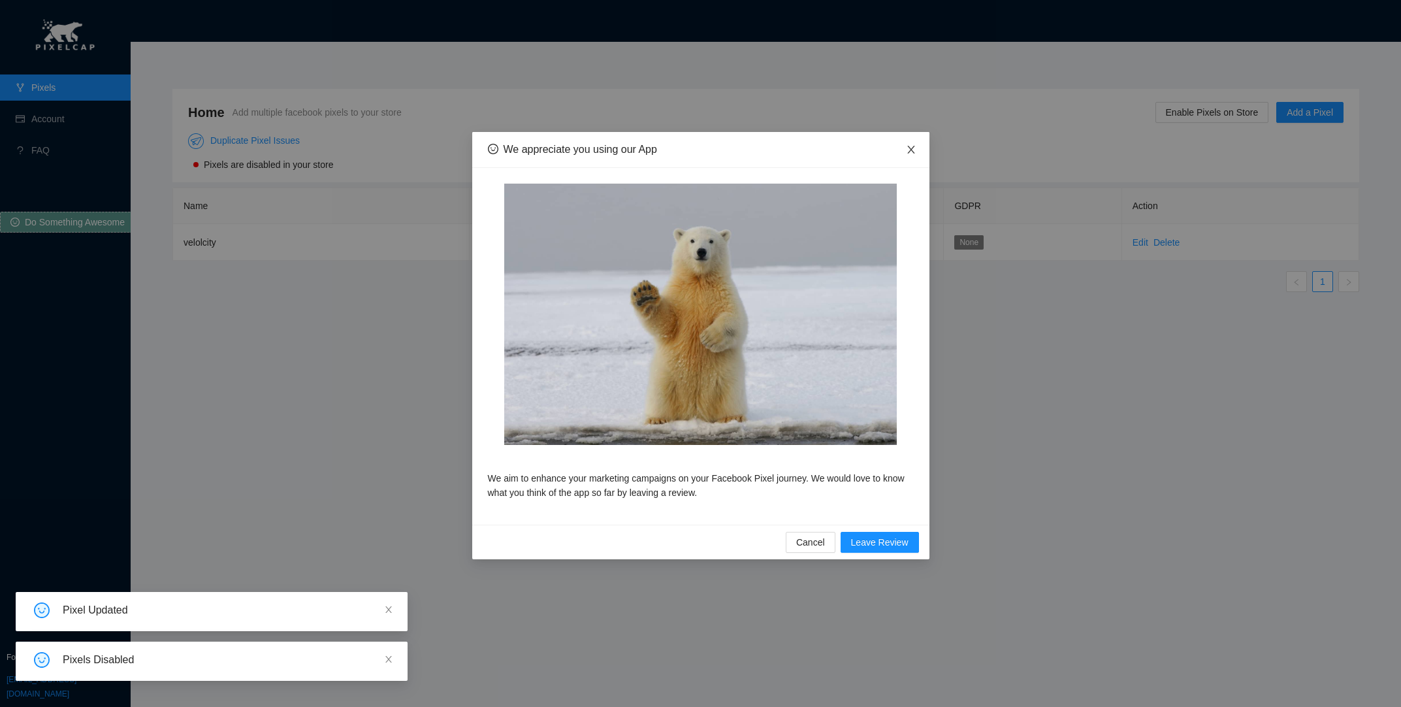
click at [909, 151] on icon "close" at bounding box center [910, 150] width 7 height 8
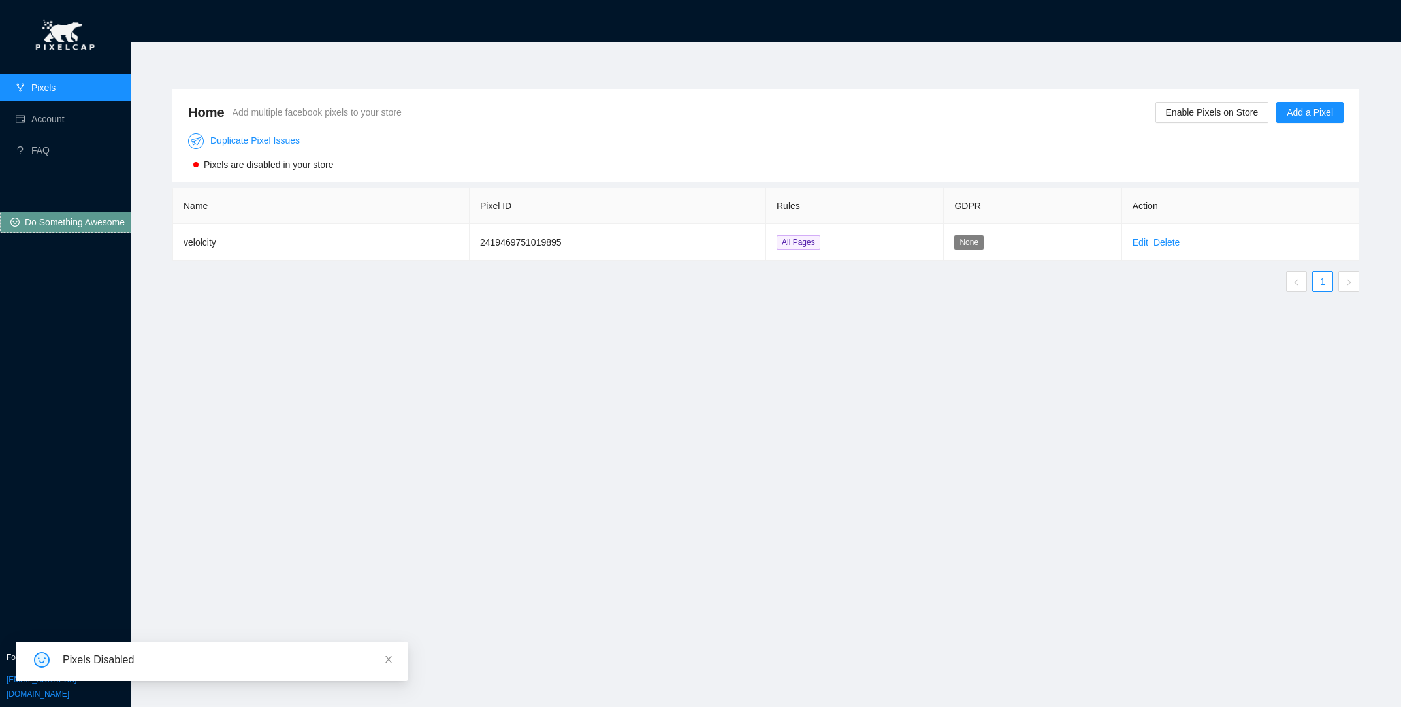
click at [1189, 93] on div "Home Add multiple facebook pixels to your store Enable Pixels on Store Add a Pi…" at bounding box center [765, 135] width 1187 height 93
click at [1189, 107] on span "Enable Pixels on Store" at bounding box center [1212, 112] width 93 height 14
click at [1231, 76] on button "OK" at bounding box center [1241, 75] width 24 height 16
